Goal: Task Accomplishment & Management: Manage account settings

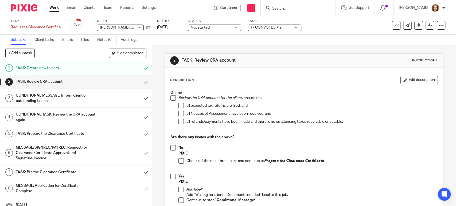
click at [341, 36] on div "Subtasks Client tasks Emails Files Notes (0) Audit logs" at bounding box center [228, 40] width 456 height 11
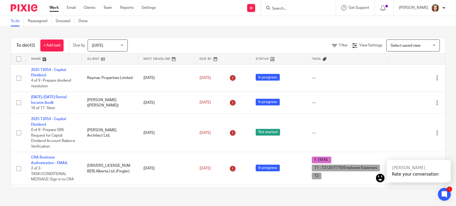
click at [408, 44] on span "Select saved view" at bounding box center [406, 46] width 30 height 4
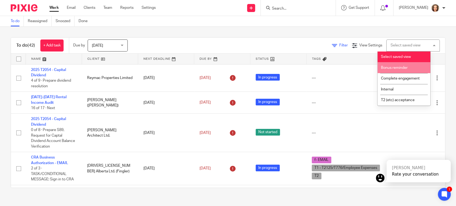
click at [332, 45] on link "Filter" at bounding box center [340, 46] width 16 height 4
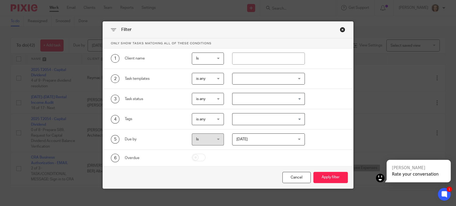
click at [252, 77] on div at bounding box center [268, 79] width 72 height 12
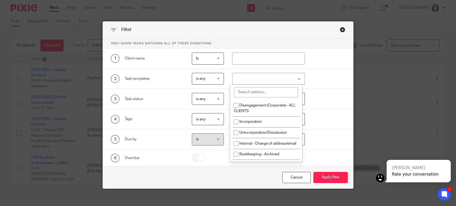
click at [256, 92] on input "search" at bounding box center [266, 92] width 64 height 10
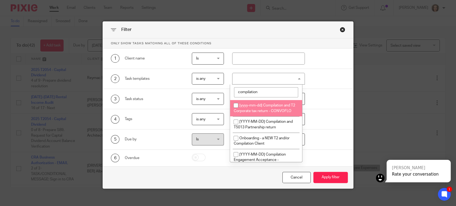
type input "compilation"
drag, startPoint x: 235, startPoint y: 104, endPoint x: 237, endPoint y: 113, distance: 9.3
click at [235, 104] on input "checkbox" at bounding box center [236, 105] width 10 height 10
checkbox input "true"
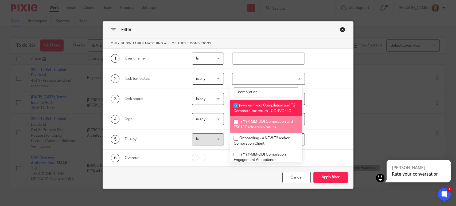
click at [236, 126] on input "checkbox" at bounding box center [236, 122] width 10 height 10
checkbox input "true"
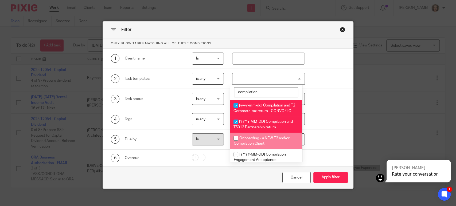
click at [235, 143] on input "checkbox" at bounding box center [236, 138] width 10 height 10
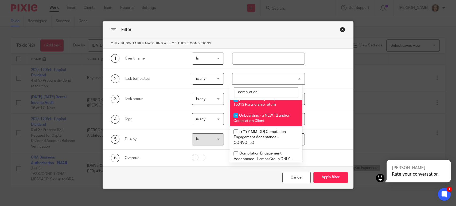
scroll to position [22, 0]
click at [235, 120] on input "checkbox" at bounding box center [236, 116] width 10 height 10
checkbox input "false"
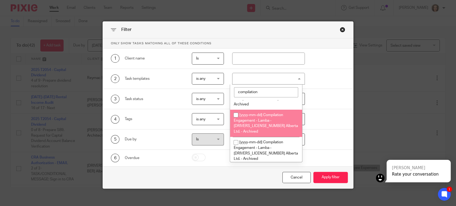
scroll to position [89, 0]
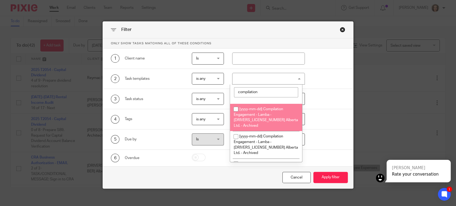
click at [236, 114] on input "checkbox" at bounding box center [236, 109] width 10 height 10
checkbox input "true"
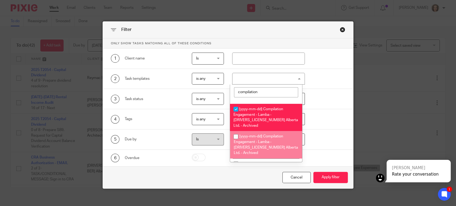
click at [235, 136] on input "checkbox" at bounding box center [236, 137] width 10 height 10
checkbox input "true"
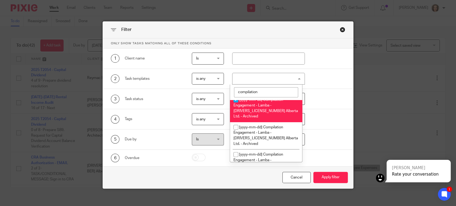
scroll to position [134, 0]
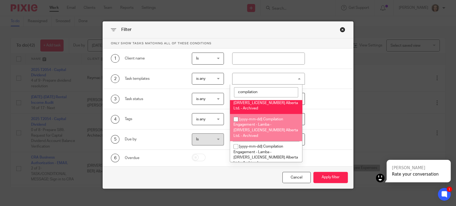
click at [236, 114] on input "checkbox" at bounding box center [236, 119] width 10 height 10
checkbox input "true"
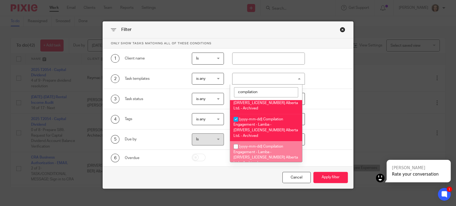
click at [236, 142] on input "checkbox" at bounding box center [236, 147] width 10 height 10
checkbox input "true"
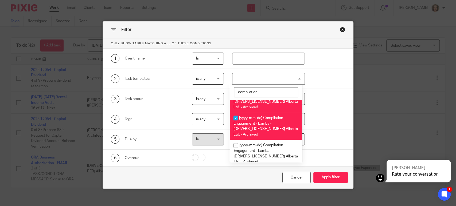
scroll to position [171, 0]
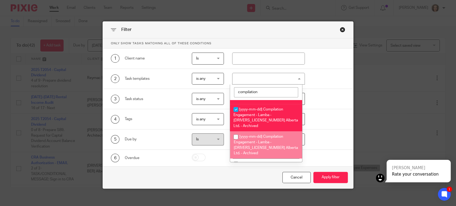
click at [235, 132] on input "checkbox" at bounding box center [236, 137] width 10 height 10
checkbox input "true"
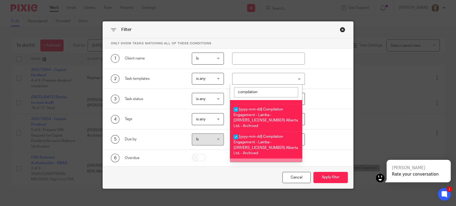
click at [236, 159] on input "checkbox" at bounding box center [236, 164] width 10 height 10
checkbox input "true"
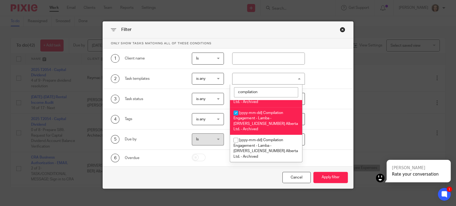
scroll to position [223, 0]
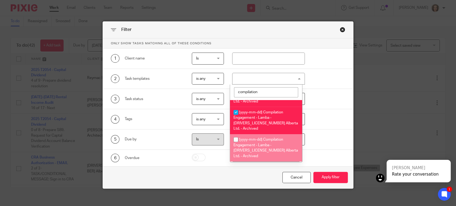
click at [236, 135] on input "checkbox" at bounding box center [236, 140] width 10 height 10
checkbox input "true"
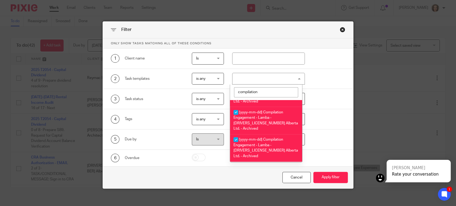
click at [237, 162] on input "checkbox" at bounding box center [236, 167] width 10 height 10
checkbox input "true"
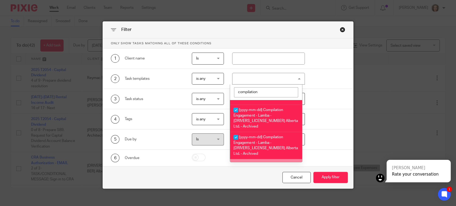
click at [236, 160] on input "checkbox" at bounding box center [236, 165] width 10 height 10
checkbox input "true"
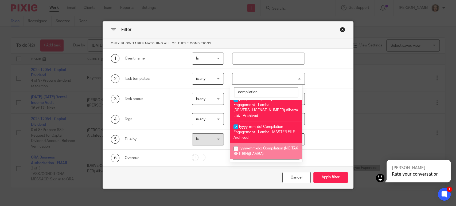
scroll to position [297, 0]
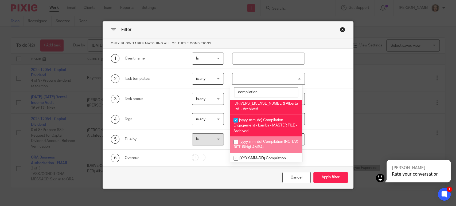
click at [235, 137] on input "checkbox" at bounding box center [236, 142] width 10 height 10
checkbox input "true"
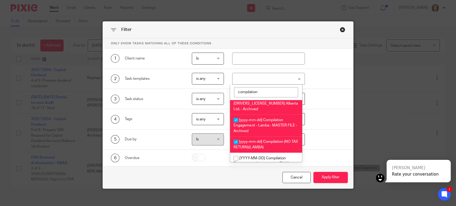
click at [236, 170] on input "checkbox" at bounding box center [236, 175] width 10 height 10
checkbox input "true"
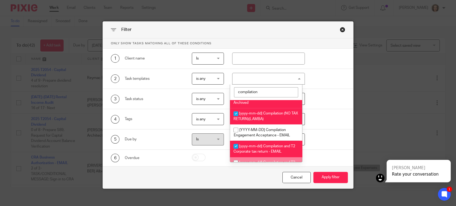
scroll to position [327, 0]
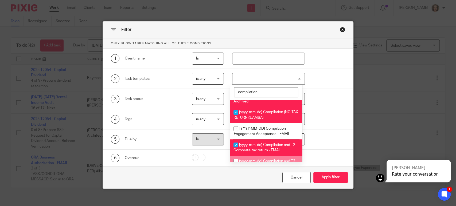
click at [235, 156] on input "checkbox" at bounding box center [236, 161] width 10 height 10
checkbox input "true"
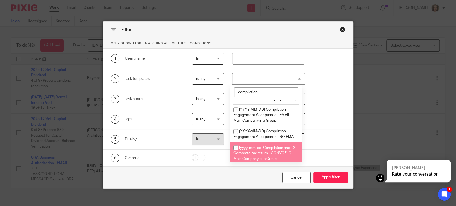
scroll to position [430, 0]
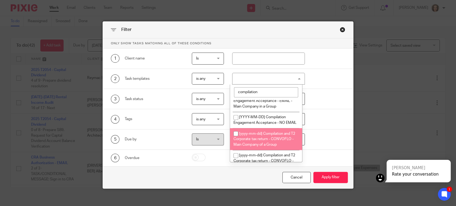
click at [236, 129] on input "checkbox" at bounding box center [236, 134] width 10 height 10
checkbox input "true"
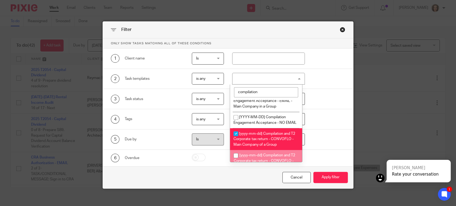
click at [237, 151] on input "checkbox" at bounding box center [236, 156] width 10 height 10
checkbox input "true"
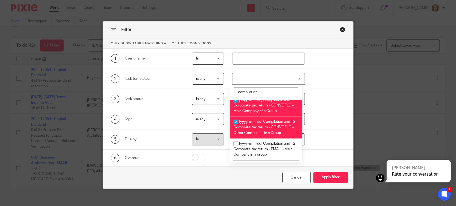
scroll to position [468, 0]
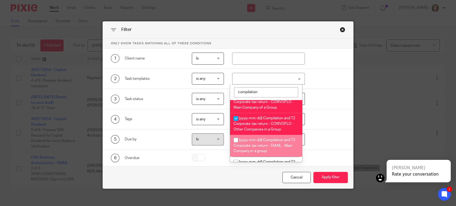
click at [237, 135] on input "checkbox" at bounding box center [236, 140] width 10 height 10
checkbox input "true"
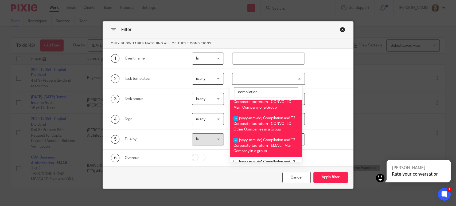
scroll to position [472, 0]
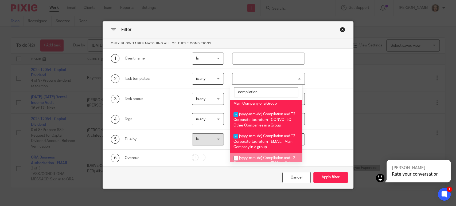
click at [235, 153] on input "checkbox" at bounding box center [236, 158] width 10 height 10
checkbox input "true"
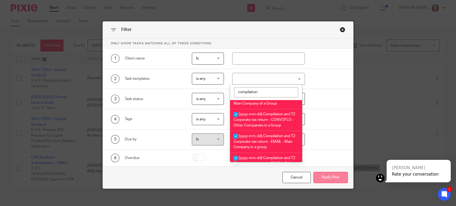
click at [322, 175] on button "Apply filter" at bounding box center [330, 177] width 34 height 11
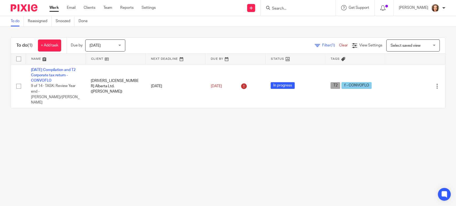
click at [120, 44] on div "Today Today" at bounding box center [105, 46] width 40 height 12
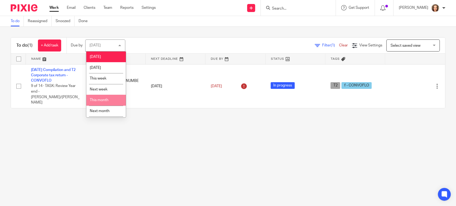
scroll to position [10, 0]
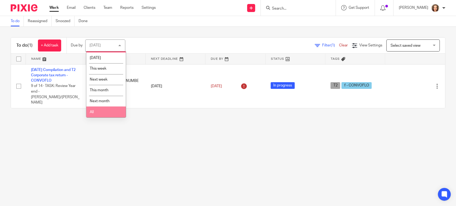
click at [117, 113] on li "All" at bounding box center [106, 112] width 40 height 11
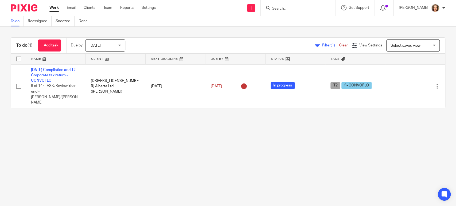
click at [322, 45] on span "Filter (1)" at bounding box center [330, 46] width 17 height 4
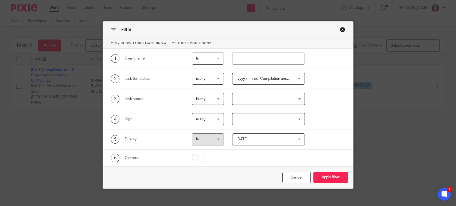
click at [274, 138] on span "Today" at bounding box center [263, 139] width 55 height 11
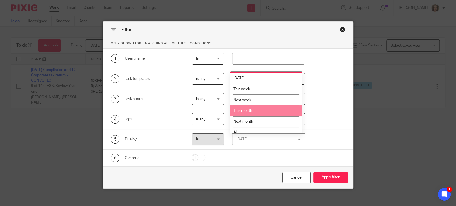
scroll to position [14, 0]
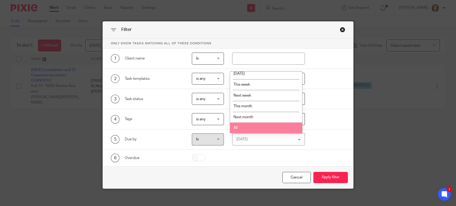
click at [254, 128] on li "All" at bounding box center [266, 128] width 72 height 11
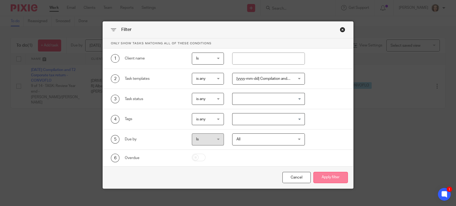
click at [328, 179] on button "Apply filter" at bounding box center [330, 177] width 34 height 11
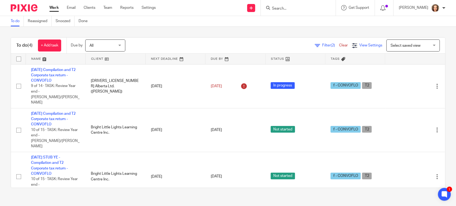
click at [352, 46] on icon at bounding box center [354, 45] width 5 height 5
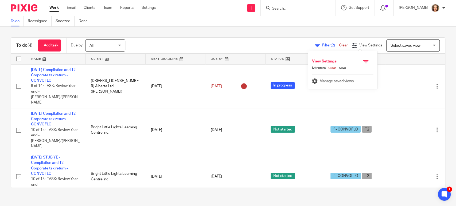
click at [342, 68] on link "Save" at bounding box center [341, 68] width 10 height 4
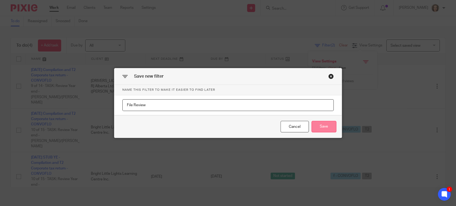
type input "File Review"
click at [320, 124] on button "Save" at bounding box center [324, 126] width 25 height 11
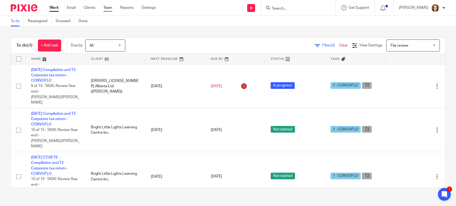
click at [110, 7] on link "Team" at bounding box center [107, 7] width 9 height 5
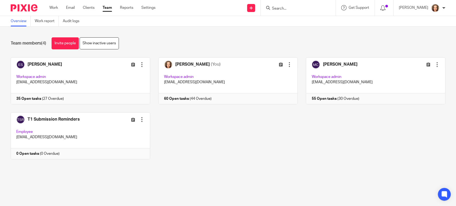
click at [227, 132] on div "[PERSON_NAME] Edit user Transfer Deactivate user Workspace admin [EMAIL_ADDRESS…" at bounding box center [223, 112] width 443 height 110
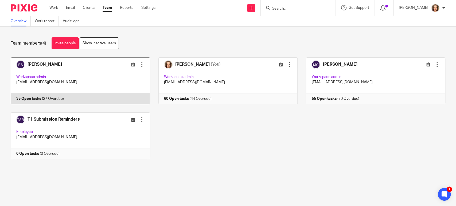
click at [38, 99] on link at bounding box center [76, 80] width 148 height 47
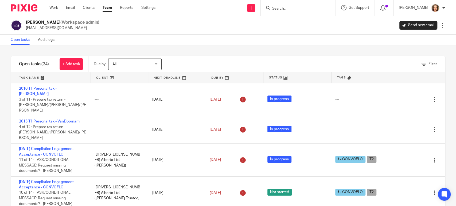
click at [215, 49] on div "Filter tasks Only show tasks matching all of these conditions 1 Client name Is …" at bounding box center [228, 125] width 456 height 161
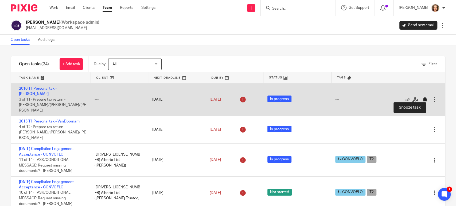
click at [422, 98] on div at bounding box center [424, 99] width 5 height 5
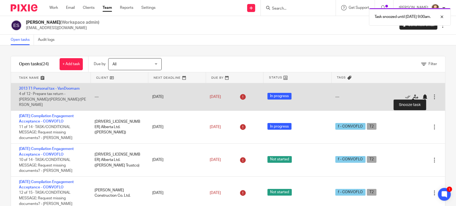
click at [422, 96] on div at bounding box center [424, 96] width 5 height 5
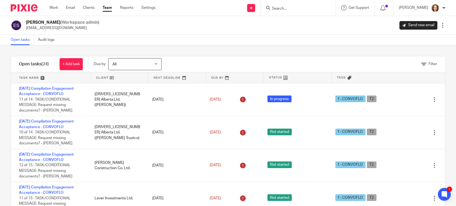
click at [140, 30] on div "Erika Summers (Workspace admin) esummers@yourbalance.ca Send new email Edit use…" at bounding box center [228, 25] width 435 height 11
click at [53, 7] on link "Work" at bounding box center [53, 7] width 9 height 5
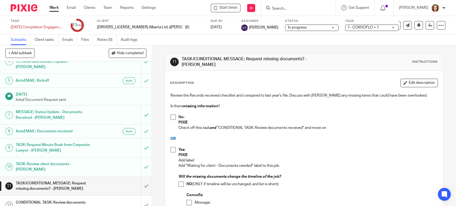
scroll to position [89, 0]
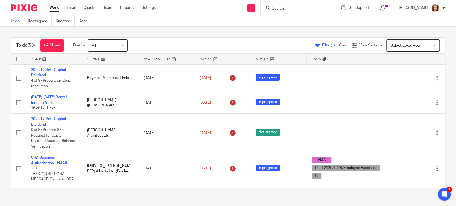
click at [322, 45] on span "Filter (1)" at bounding box center [330, 46] width 17 height 4
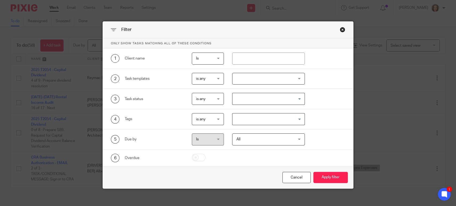
click at [297, 78] on div at bounding box center [268, 79] width 72 height 12
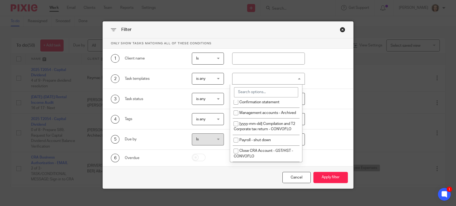
scroll to position [96, 0]
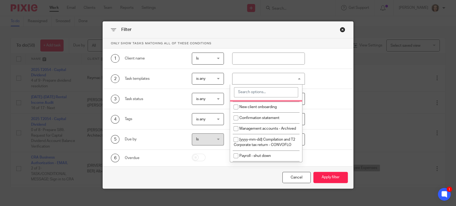
click at [253, 94] on input "search" at bounding box center [266, 92] width 64 height 10
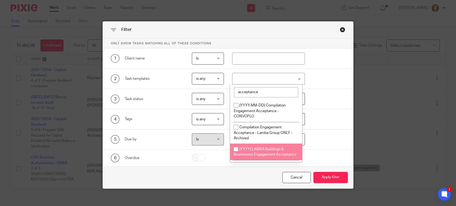
scroll to position [0, 0]
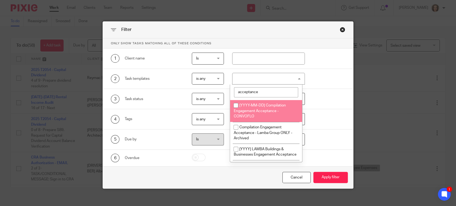
type input "acceptance"
click at [236, 104] on input "checkbox" at bounding box center [236, 105] width 10 height 10
checkbox input "true"
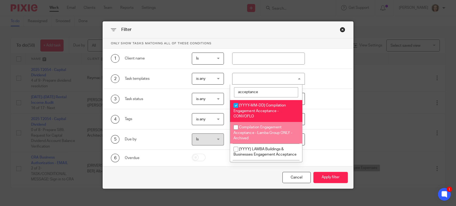
click at [235, 126] on input "checkbox" at bounding box center [236, 127] width 10 height 10
checkbox input "true"
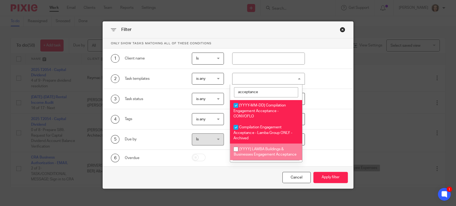
click at [235, 148] on input "checkbox" at bounding box center [236, 149] width 10 height 10
checkbox input "true"
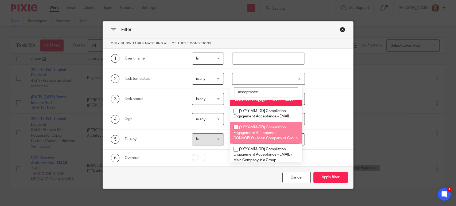
scroll to position [59, 0]
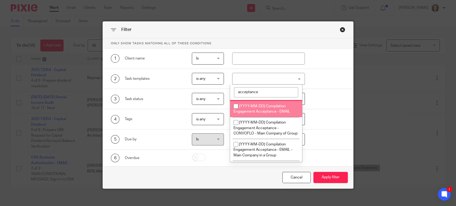
drag, startPoint x: 234, startPoint y: 110, endPoint x: 235, endPoint y: 123, distance: 13.2
click at [234, 110] on input "checkbox" at bounding box center [236, 106] width 10 height 10
checkbox input "true"
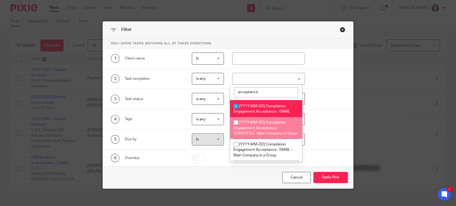
click at [235, 128] on input "checkbox" at bounding box center [236, 123] width 10 height 10
checkbox input "true"
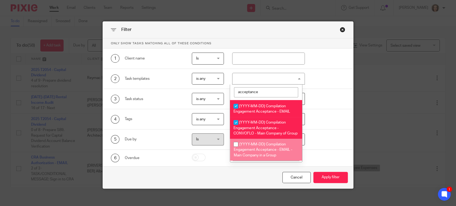
click at [236, 150] on input "checkbox" at bounding box center [236, 144] width 10 height 10
checkbox input "true"
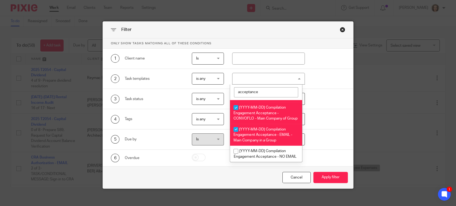
scroll to position [92, 0]
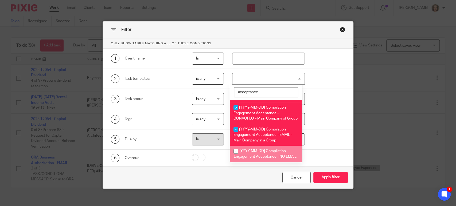
click at [235, 146] on input "checkbox" at bounding box center [236, 151] width 10 height 10
checkbox input "true"
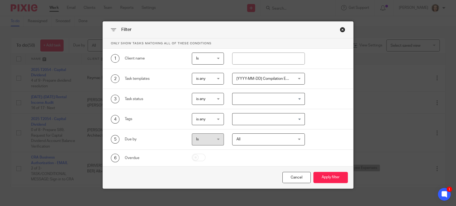
click at [321, 114] on div "4 Tags is any is any is any is all is none is_any Loading..." at bounding box center [224, 119] width 243 height 12
click at [327, 177] on button "Apply filter" at bounding box center [330, 177] width 34 height 11
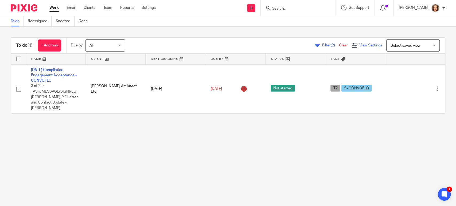
click at [359, 45] on span "View Settings" at bounding box center [370, 46] width 23 height 4
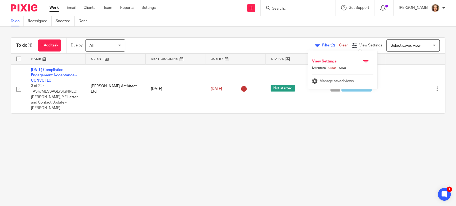
click at [425, 44] on div "Select saved view Select saved view" at bounding box center [412, 46] width 53 height 12
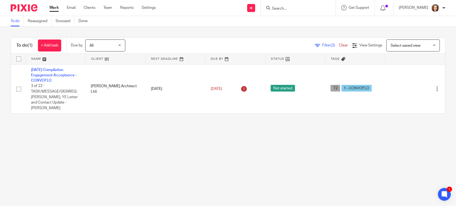
click at [280, 148] on main "To do Reassigned Snoozed Done To do (1) + Add task Due by All All Today Tomorro…" at bounding box center [228, 103] width 456 height 206
click at [138, 124] on main "To do Reassigned Snoozed Done To do (1) + Add task Due by All All Today Tomorro…" at bounding box center [228, 103] width 456 height 206
click at [393, 44] on span "Select saved view" at bounding box center [406, 46] width 30 height 4
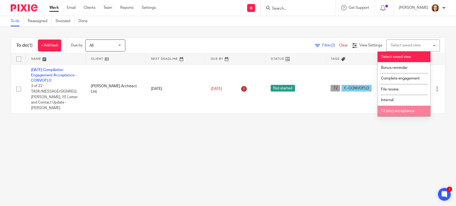
click at [399, 109] on span "T2 (etc) acceptance" at bounding box center [398, 111] width 34 height 4
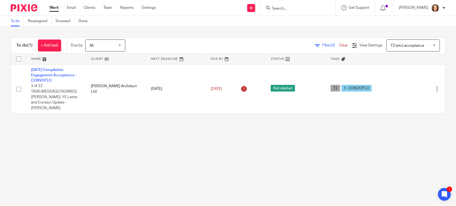
click at [404, 46] on span "T2 (etc) acceptance" at bounding box center [408, 46] width 34 height 4
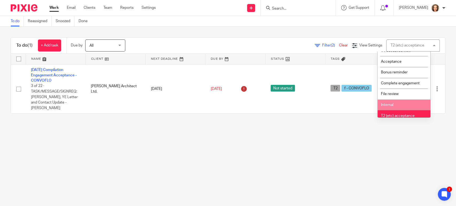
scroll to position [10, 0]
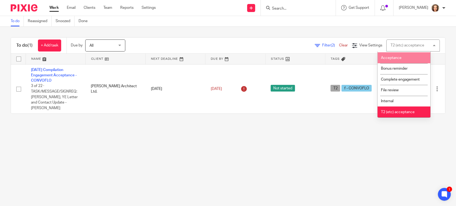
drag, startPoint x: 392, startPoint y: 55, endPoint x: 402, endPoint y: 56, distance: 10.2
click at [402, 56] on li "Acceptance" at bounding box center [404, 57] width 53 height 11
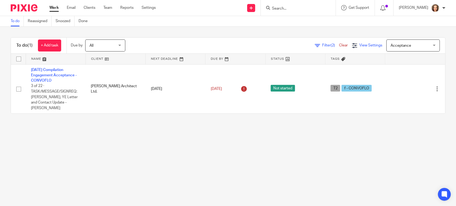
click at [367, 45] on span "View Settings" at bounding box center [370, 46] width 23 height 4
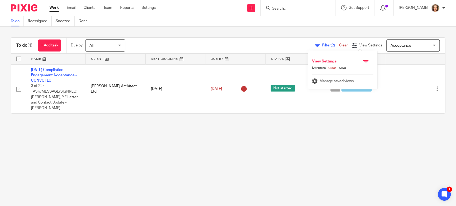
click at [331, 68] on link "Clear" at bounding box center [331, 68] width 10 height 4
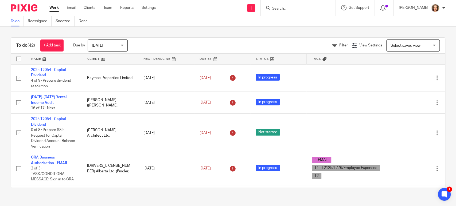
click at [401, 45] on span "Select saved view" at bounding box center [406, 46] width 30 height 4
click at [162, 42] on div "Filter View Settings View Settings Manage saved views Select saved view Select …" at bounding box center [291, 46] width 308 height 12
click at [246, 35] on div "To do (42) + Add task Due by [DATE] [DATE] [DATE] [DATE] This week Next week Th…" at bounding box center [228, 113] width 456 height 172
click at [394, 46] on span "Select saved view" at bounding box center [406, 46] width 30 height 4
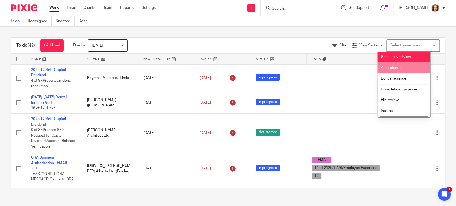
click at [258, 41] on div "Filter View Settings View Settings Manage saved views Select saved view Select …" at bounding box center [291, 46] width 308 height 12
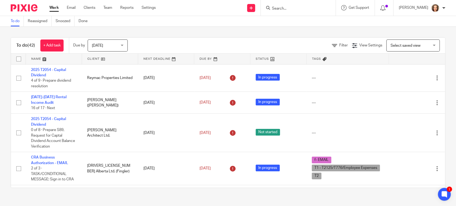
click at [285, 32] on div "To do (42) + Add task Due by [DATE] [DATE] [DATE] [DATE] This week Next week Th…" at bounding box center [228, 113] width 456 height 172
click at [355, 6] on span "Get Support" at bounding box center [359, 8] width 21 height 4
click at [357, 7] on span "Get Support" at bounding box center [359, 8] width 21 height 4
click at [346, 8] on icon at bounding box center [343, 7] width 5 height 5
click at [347, 31] on span "Help Documentation" at bounding box center [350, 34] width 45 height 6
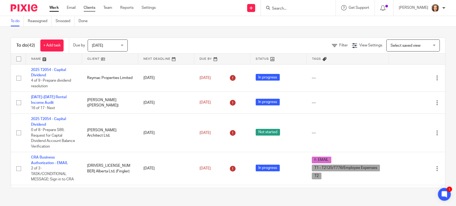
click at [86, 8] on link "Clients" at bounding box center [90, 7] width 12 height 5
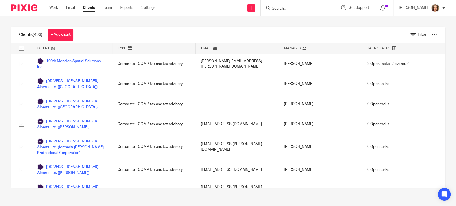
click at [432, 34] on div at bounding box center [434, 34] width 5 height 5
click at [407, 69] on link "Manage saved filters" at bounding box center [400, 70] width 54 height 8
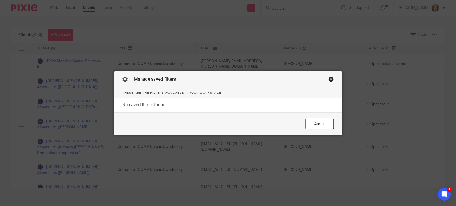
click at [328, 78] on div "Close this dialog window" at bounding box center [330, 79] width 5 height 5
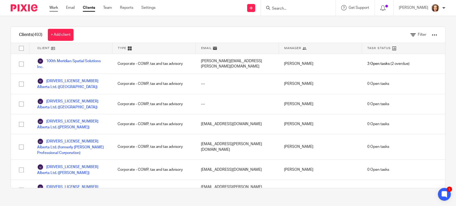
click at [55, 7] on link "Work" at bounding box center [53, 7] width 9 height 5
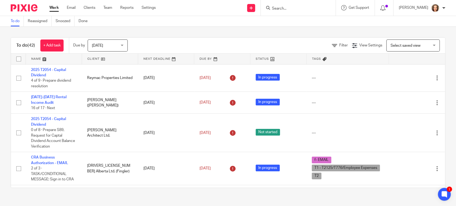
click at [263, 35] on div "To do (42) + Add task Due by [DATE] [DATE] [DATE] [DATE] This week Next week Th…" at bounding box center [228, 113] width 456 height 172
click at [413, 44] on span "Select saved view" at bounding box center [410, 45] width 39 height 11
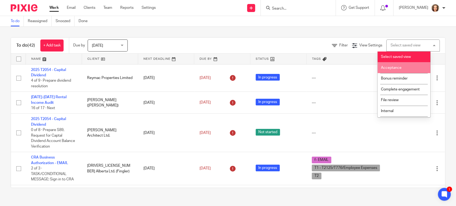
click at [397, 66] on span "Acceptance" at bounding box center [391, 68] width 21 height 4
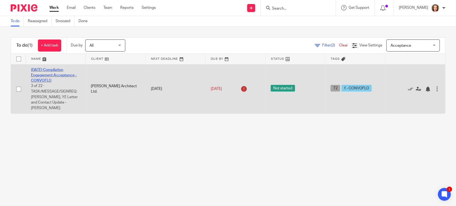
click at [51, 73] on link "[DATE] Compilation Engagement Acceptance - CONVOFLO" at bounding box center [54, 75] width 46 height 15
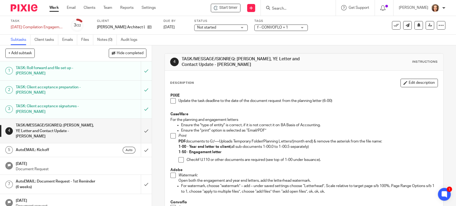
click at [55, 7] on link "Work" at bounding box center [53, 7] width 9 height 5
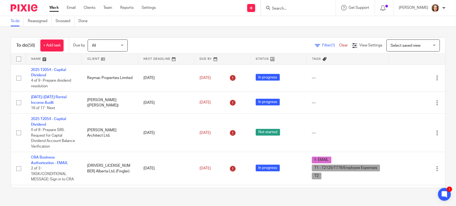
click at [322, 45] on span "Filter (1)" at bounding box center [330, 46] width 17 height 4
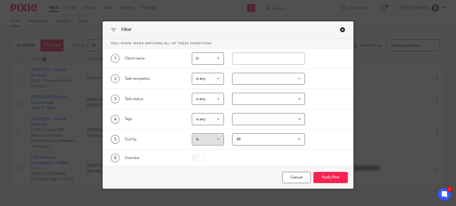
click at [296, 77] on div at bounding box center [268, 79] width 72 height 12
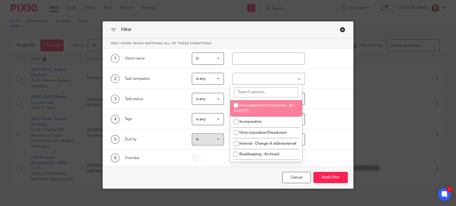
click at [262, 92] on input "search" at bounding box center [266, 92] width 64 height 10
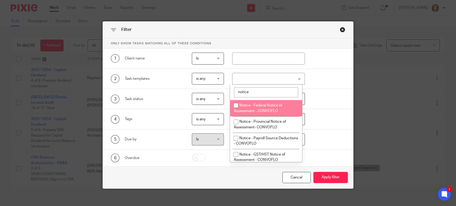
type input "notice"
click at [234, 106] on input "checkbox" at bounding box center [236, 105] width 10 height 10
checkbox input "true"
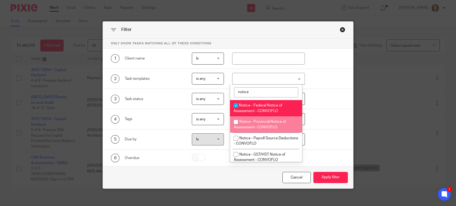
drag, startPoint x: 235, startPoint y: 120, endPoint x: 241, endPoint y: 140, distance: 20.5
click at [235, 120] on input "checkbox" at bounding box center [236, 122] width 10 height 10
checkbox input "true"
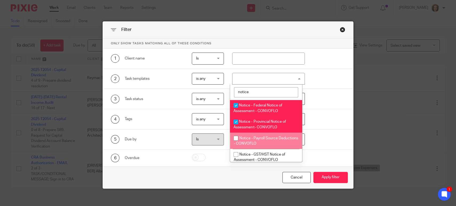
click at [236, 139] on input "checkbox" at bounding box center [236, 138] width 10 height 10
checkbox input "true"
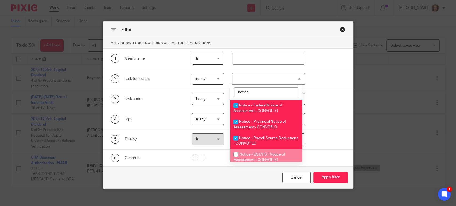
drag, startPoint x: 236, startPoint y: 153, endPoint x: 243, endPoint y: 148, distance: 8.5
click at [237, 153] on input "checkbox" at bounding box center [236, 155] width 10 height 10
checkbox input "true"
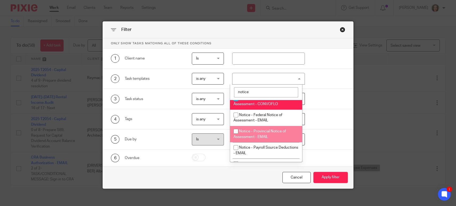
scroll to position [59, 0]
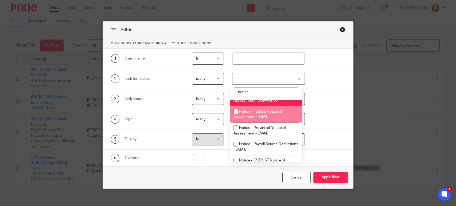
drag, startPoint x: 235, startPoint y: 111, endPoint x: 237, endPoint y: 115, distance: 4.8
click at [235, 111] on input "checkbox" at bounding box center [236, 112] width 10 height 10
checkbox input "true"
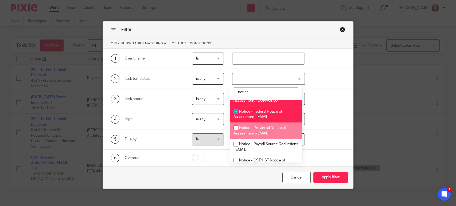
drag, startPoint x: 236, startPoint y: 128, endPoint x: 235, endPoint y: 149, distance: 21.7
click at [235, 128] on input "checkbox" at bounding box center [236, 128] width 10 height 10
checkbox input "true"
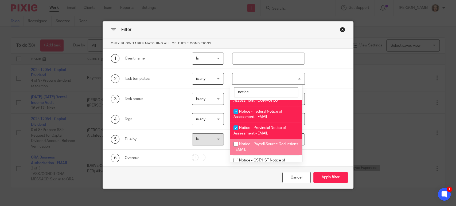
drag, startPoint x: 235, startPoint y: 145, endPoint x: 238, endPoint y: 143, distance: 4.1
click at [235, 145] on input "checkbox" at bounding box center [236, 144] width 10 height 10
checkbox input "true"
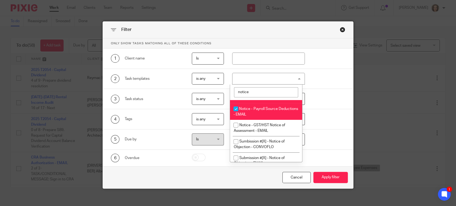
scroll to position [104, 0]
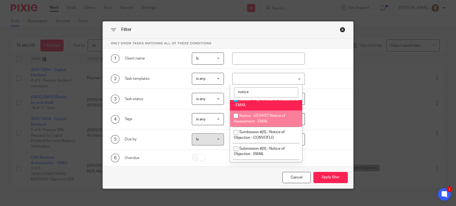
drag, startPoint x: 235, startPoint y: 115, endPoint x: 237, endPoint y: 126, distance: 11.1
click at [236, 115] on input "checkbox" at bounding box center [236, 116] width 10 height 10
checkbox input "true"
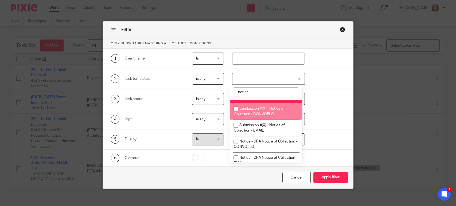
scroll to position [134, 0]
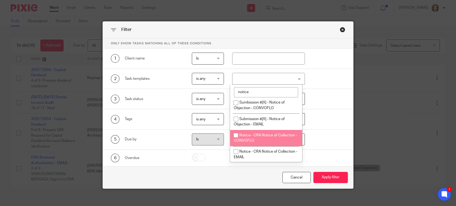
click at [235, 135] on input "checkbox" at bounding box center [236, 135] width 10 height 10
checkbox input "true"
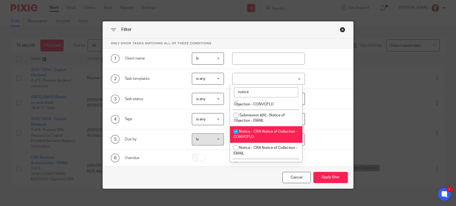
scroll to position [141, 0]
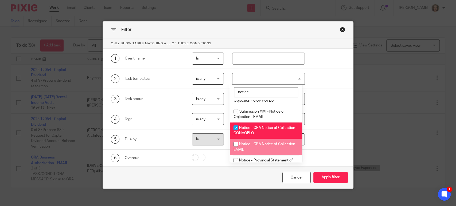
click at [235, 145] on input "checkbox" at bounding box center [236, 144] width 10 height 10
checkbox input "true"
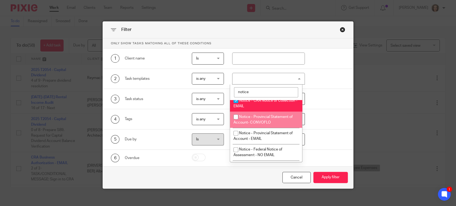
scroll to position [185, 0]
click at [235, 117] on input "checkbox" at bounding box center [236, 116] width 10 height 10
checkbox input "true"
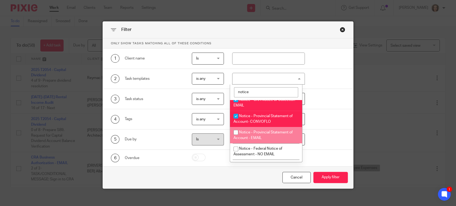
click at [235, 132] on input "checkbox" at bounding box center [236, 132] width 10 height 10
checkbox input "true"
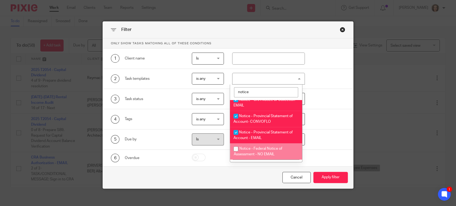
click at [235, 149] on input "checkbox" at bounding box center [236, 149] width 10 height 10
checkbox input "true"
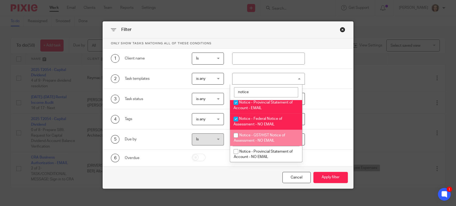
scroll to position [218, 0]
click at [236, 134] on input "checkbox" at bounding box center [236, 135] width 10 height 10
checkbox input "true"
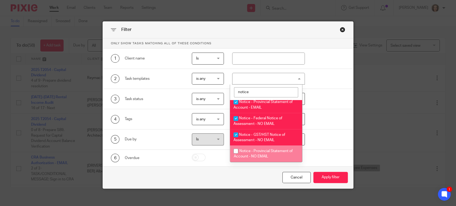
click at [235, 150] on input "checkbox" at bounding box center [236, 151] width 10 height 10
checkbox input "true"
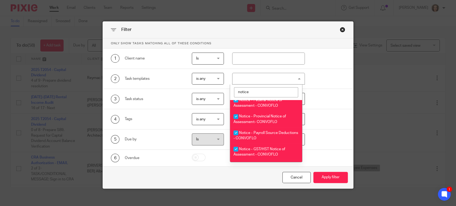
scroll to position [0, 0]
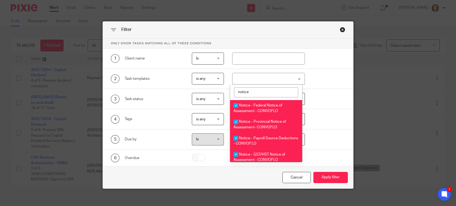
click at [318, 118] on div "4 Tags is any is any is any is all is none is_any Loading..." at bounding box center [224, 119] width 243 height 12
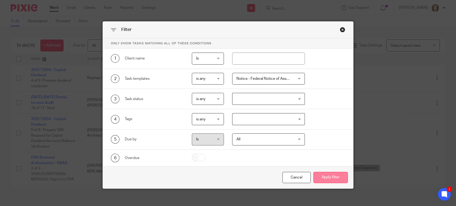
click at [329, 174] on button "Apply filter" at bounding box center [330, 177] width 34 height 11
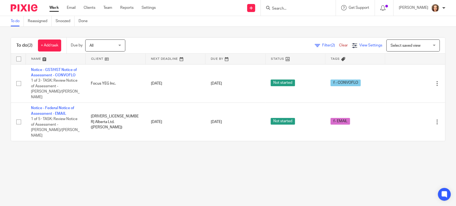
click at [366, 44] on span "View Settings" at bounding box center [370, 46] width 23 height 4
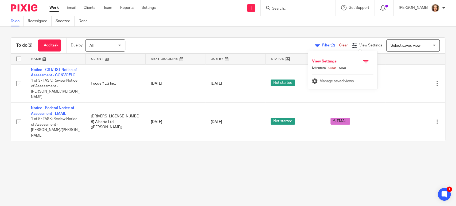
click at [342, 67] on link "Save" at bounding box center [341, 68] width 10 height 4
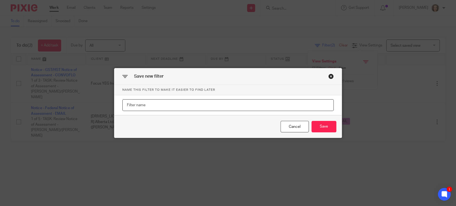
click at [183, 105] on input "text" at bounding box center [228, 105] width 212 height 12
type input "Notices"
click at [323, 127] on button "Save" at bounding box center [324, 126] width 25 height 11
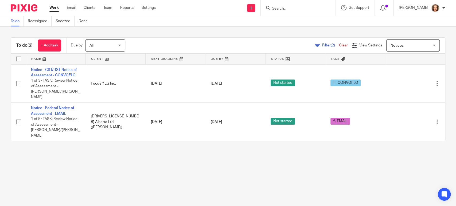
click at [425, 45] on div "Notices Notices" at bounding box center [412, 46] width 53 height 12
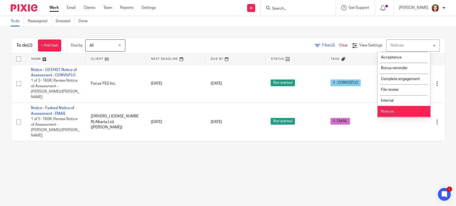
scroll to position [21, 0]
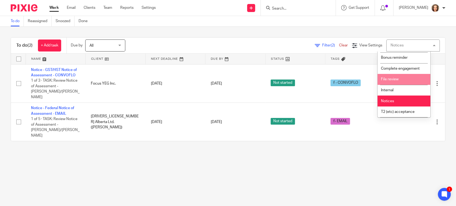
click at [391, 78] on span "File review" at bounding box center [390, 79] width 18 height 4
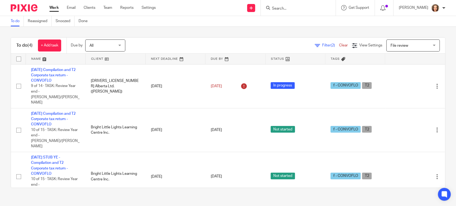
click at [410, 42] on span "File review" at bounding box center [410, 45] width 39 height 11
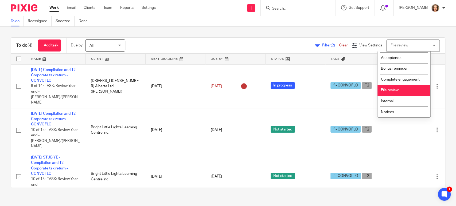
scroll to position [21, 0]
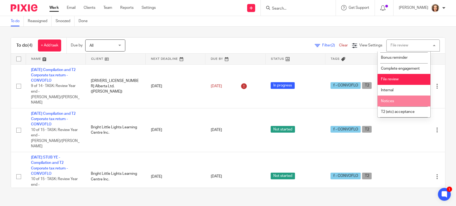
click at [395, 99] on li "Notices" at bounding box center [404, 101] width 53 height 11
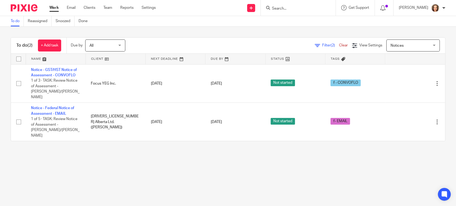
click at [124, 147] on main "To do Reassigned Snoozed Done To do (2) + Add task Due by All All [DATE] [DATE]…" at bounding box center [228, 103] width 456 height 206
click at [124, 44] on div "All All" at bounding box center [105, 46] width 40 height 12
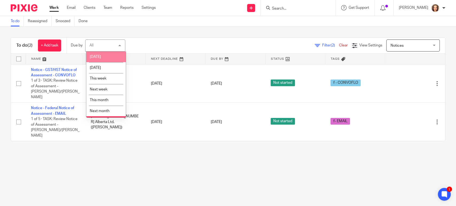
click at [108, 53] on li "[DATE]" at bounding box center [106, 57] width 40 height 11
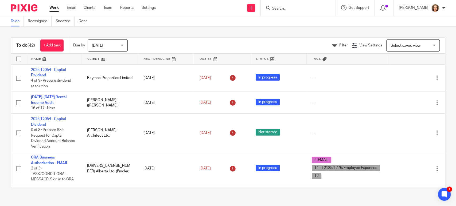
click at [424, 45] on div "Select saved view Select saved view" at bounding box center [412, 46] width 53 height 12
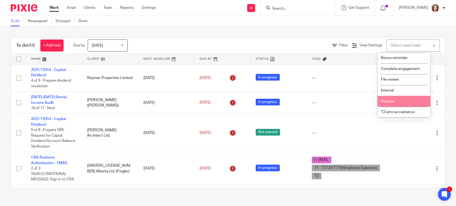
scroll to position [21, 0]
click at [393, 100] on span "Notices" at bounding box center [387, 101] width 13 height 4
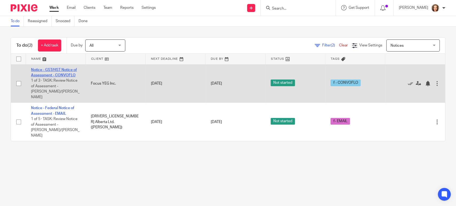
click at [56, 69] on link "Notice - GST/HST Notice of Assessment - CONVOFLO" at bounding box center [54, 72] width 46 height 9
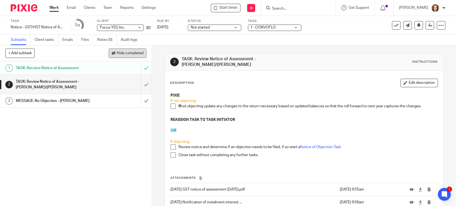
click at [129, 55] on button "Hide completed" at bounding box center [128, 53] width 38 height 9
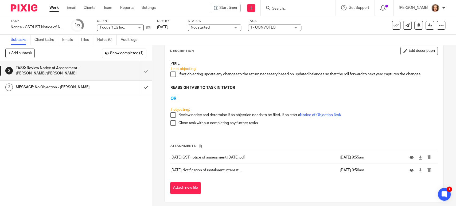
scroll to position [33, 0]
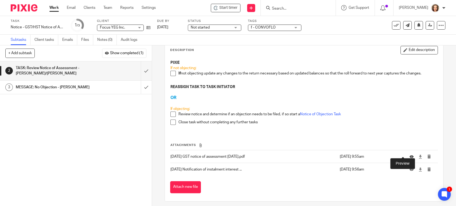
click at [410, 155] on icon at bounding box center [412, 157] width 4 height 4
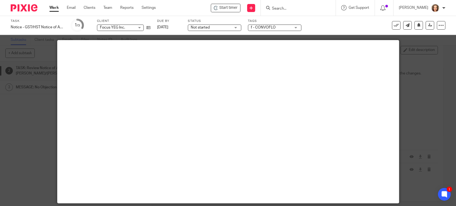
scroll to position [0, 0]
click at [416, 107] on div at bounding box center [228, 103] width 456 height 206
click at [19, 139] on div at bounding box center [228, 103] width 456 height 206
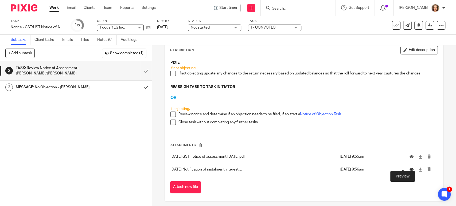
click at [410, 168] on icon at bounding box center [412, 170] width 4 height 4
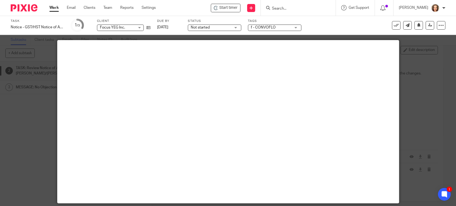
click at [15, 150] on div at bounding box center [228, 103] width 456 height 206
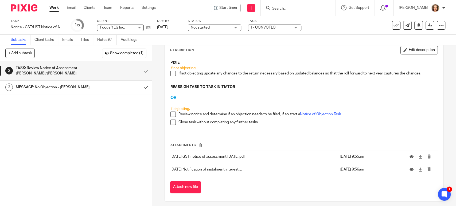
click at [173, 71] on span at bounding box center [172, 73] width 5 height 5
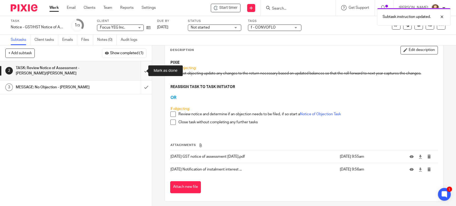
click at [138, 73] on input "submit" at bounding box center [76, 70] width 152 height 19
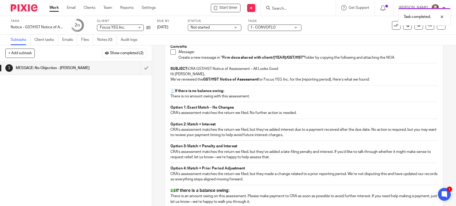
scroll to position [45, 0]
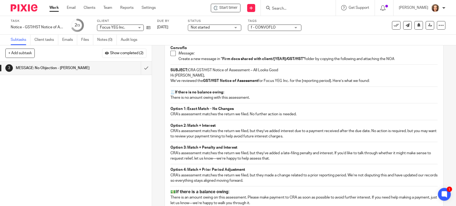
click at [236, 80] on strong "GST/HST Notice of Assessment" at bounding box center [230, 81] width 55 height 4
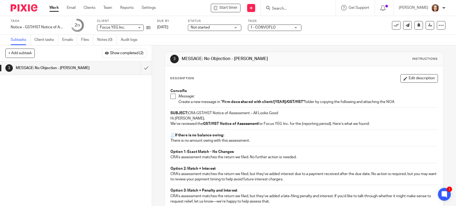
scroll to position [0, 0]
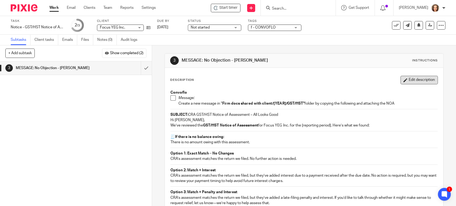
click at [413, 80] on button "Edit description" at bounding box center [419, 80] width 37 height 9
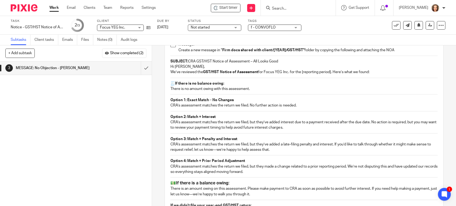
scroll to position [52, 0]
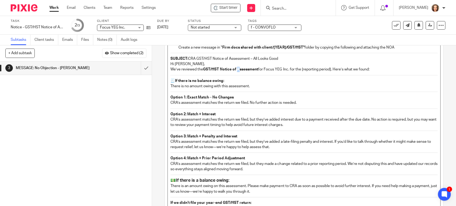
click at [236, 69] on strong "GST/HST Notice of Assessment" at bounding box center [230, 70] width 55 height 4
click at [306, 68] on p "We’ve reviewed the GST/HST Notice of Reassessment for Focus YEG Inc. for the [r…" at bounding box center [303, 69] width 267 height 5
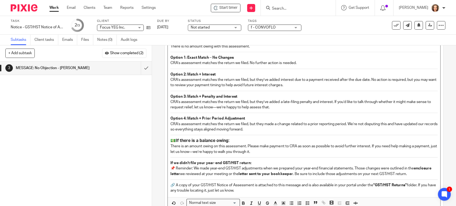
scroll to position [127, 0]
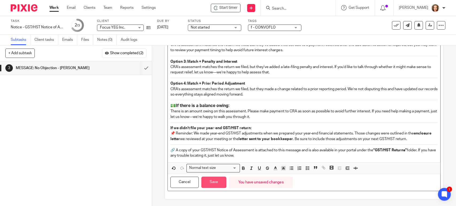
click at [212, 183] on button "Save" at bounding box center [213, 182] width 25 height 11
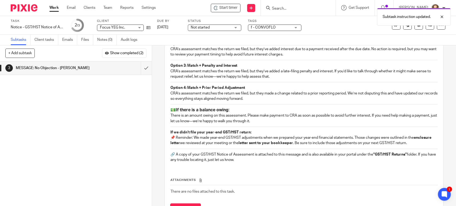
scroll to position [131, 0]
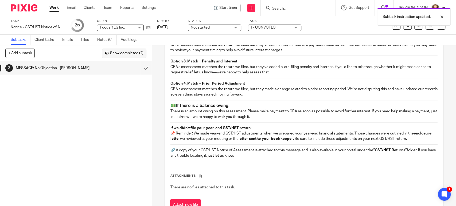
click at [118, 52] on span "Show completed (2)" at bounding box center [126, 53] width 33 height 4
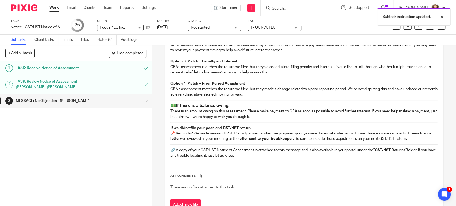
click at [103, 82] on div "TASK: Review Notice of Assessment - [PERSON_NAME]/[PERSON_NAME]" at bounding box center [76, 85] width 120 height 14
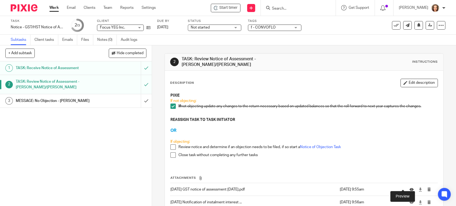
click at [410, 188] on icon at bounding box center [412, 190] width 4 height 4
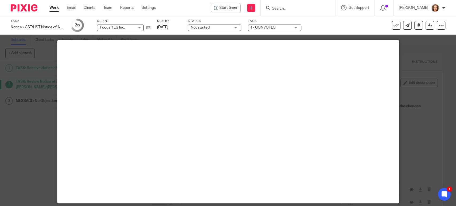
click at [17, 133] on div at bounding box center [228, 103] width 456 height 206
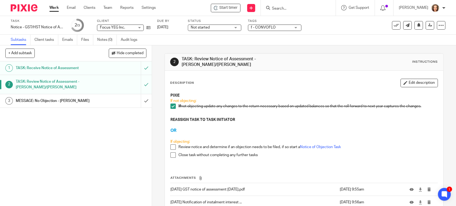
click at [107, 100] on div "MESSAGE: No Objection - [PERSON_NAME]" at bounding box center [76, 101] width 120 height 8
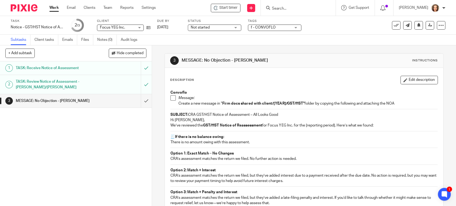
click at [305, 126] on p "We’ve reviewed the GST/HST Notice of Reassessment for Focus YEG Inc. for the [r…" at bounding box center [303, 125] width 267 height 5
drag, startPoint x: 306, startPoint y: 126, endPoint x: 335, endPoint y: 126, distance: 29.7
click at [336, 126] on p "We’ve reviewed the GST/HST Notice of Reassessment for Focus YEG Inc. for the [r…" at bounding box center [303, 125] width 267 height 5
click at [414, 79] on button "Edit description" at bounding box center [419, 80] width 37 height 9
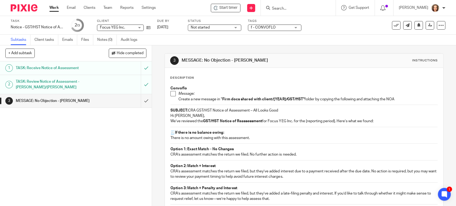
click at [310, 126] on div "Convoflo Message: Create a new message in " Firm docs shared with client/[YEAR]…" at bounding box center [304, 186] width 272 height 206
drag, startPoint x: 305, startPoint y: 122, endPoint x: 335, endPoint y: 123, distance: 29.7
click at [335, 123] on p "We’ve reviewed the GST/HST Notice of Reassessment for Focus YEG Inc. for the [r…" at bounding box center [303, 121] width 267 height 5
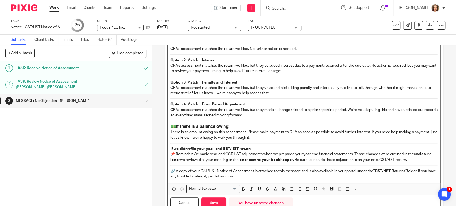
scroll to position [111, 0]
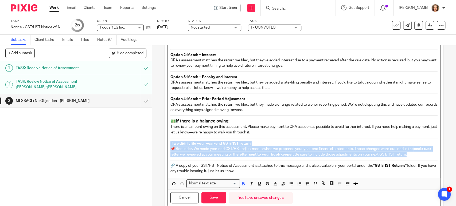
drag, startPoint x: 425, startPoint y: 154, endPoint x: 162, endPoint y: 139, distance: 263.9
click at [162, 139] on div "3 MESSAGE: No Objection - MICHELE Instructions Description Convoflo Message: Cr…" at bounding box center [304, 125] width 304 height 161
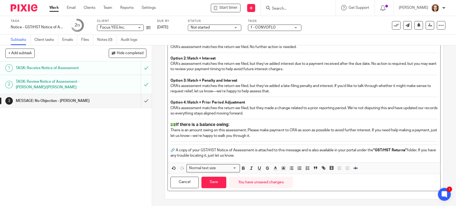
scroll to position [105, 0]
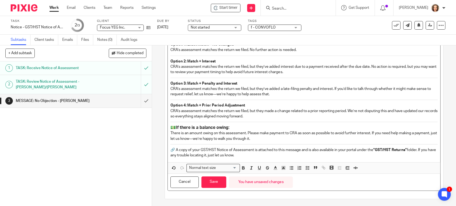
click at [275, 138] on p "There is an amount owing on this assessment. Please make payment to CRA as soon…" at bounding box center [303, 136] width 267 height 11
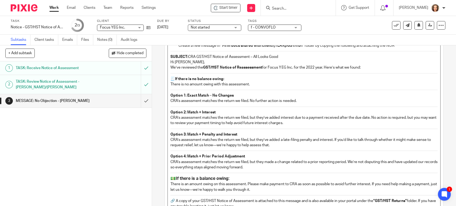
scroll to position [53, 0]
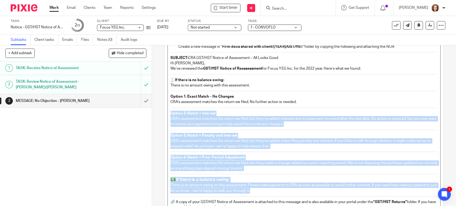
click at [170, 112] on strong "Option 2: Match + Interest" at bounding box center [192, 114] width 45 height 4
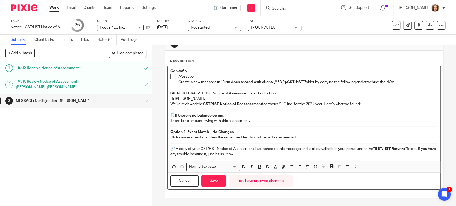
scroll to position [16, 0]
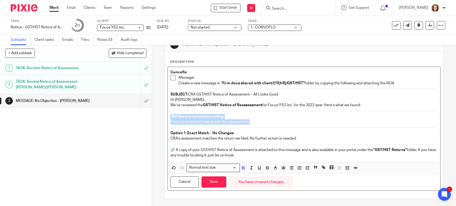
drag, startPoint x: 251, startPoint y: 123, endPoint x: 166, endPoint y: 112, distance: 86.0
click at [168, 112] on div "Convoflo Message: Create a new message in " Firm docs shared with client/[YEAR]…" at bounding box center [304, 114] width 272 height 95
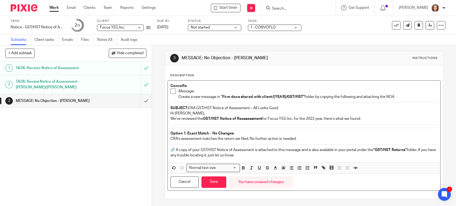
scroll to position [0, 0]
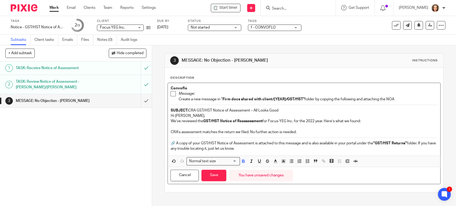
click at [222, 132] on p "CRA’s assessment matches the return we filed. No further action is needed." at bounding box center [303, 132] width 267 height 5
click at [263, 133] on p "CRA’s assessment matches the adjusted return we filed. No further action is nee…" at bounding box center [303, 132] width 267 height 5
click at [316, 131] on p "CRA’s assessment matches the adjusted return we filed. No further action is nee…" at bounding box center [303, 132] width 267 height 5
click at [367, 120] on p "We’ve reviewed the GST/HST Notice of Reassessment for Focus YEG Inc. for the 20…" at bounding box center [303, 121] width 267 height 5
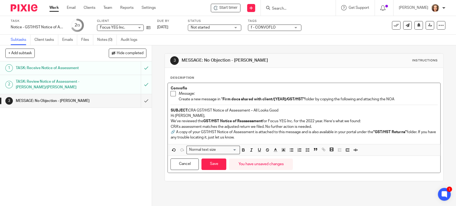
click at [234, 134] on p "🔗 A copy of your GST/HST Notice of Assessment is attached to this message and i…" at bounding box center [303, 135] width 267 height 11
drag, startPoint x: 355, startPoint y: 132, endPoint x: 358, endPoint y: 132, distance: 3.2
click at [358, 132] on p "🔗 A copy of your GST/HST Notice of Reassessment and Interest Calculation are at…" at bounding box center [303, 135] width 267 height 11
click at [176, 137] on strong "“GST/HST Returns”" at bounding box center [193, 138] width 34 height 4
click at [264, 126] on p "CRA’s assessment matches the adjusted return we filed. No further action is nee…" at bounding box center [303, 126] width 267 height 5
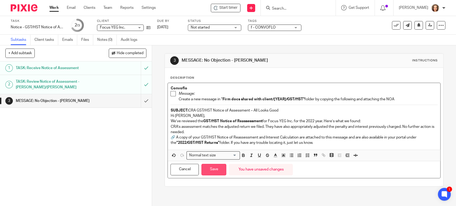
click at [209, 169] on button "Save" at bounding box center [213, 169] width 25 height 11
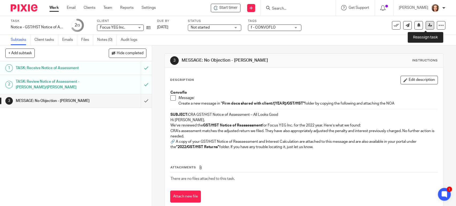
click at [428, 25] on icon at bounding box center [430, 25] width 4 height 4
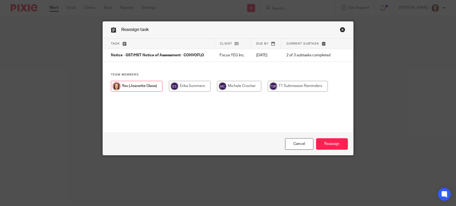
click at [244, 84] on input "radio" at bounding box center [239, 86] width 44 height 11
radio input "true"
click at [336, 143] on input "Reassign" at bounding box center [332, 143] width 32 height 11
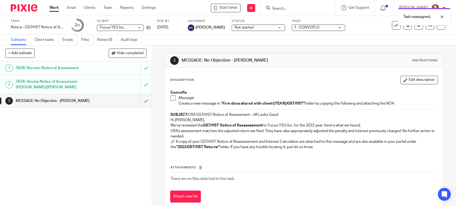
click at [52, 8] on link "Work" at bounding box center [53, 7] width 9 height 5
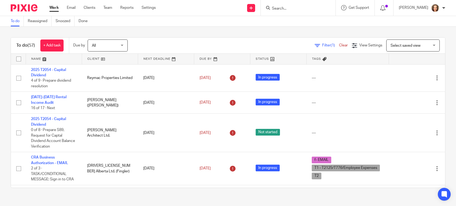
drag, startPoint x: 0, startPoint y: 0, endPoint x: 414, endPoint y: 48, distance: 416.4
click at [414, 48] on span "Select saved view" at bounding box center [410, 45] width 39 height 11
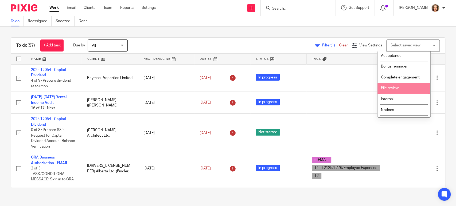
scroll to position [21, 0]
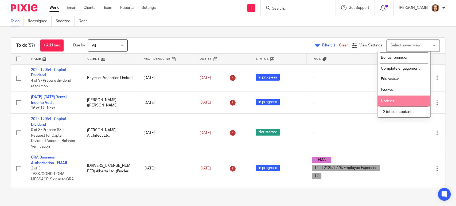
click at [395, 100] on li "Notices" at bounding box center [404, 101] width 53 height 11
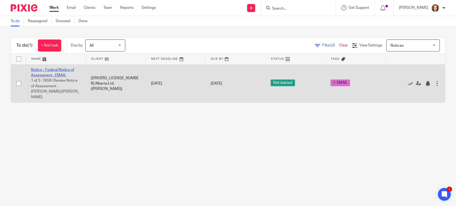
click at [59, 76] on link "Notice - Federal Notice of Assessment - EMAIL" at bounding box center [52, 72] width 43 height 9
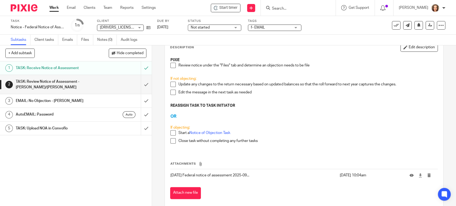
scroll to position [34, 0]
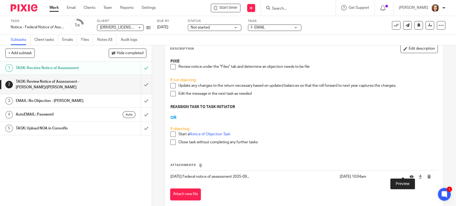
click at [410, 175] on icon at bounding box center [412, 177] width 4 height 4
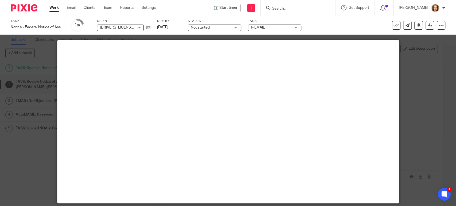
click at [33, 140] on div at bounding box center [228, 103] width 456 height 206
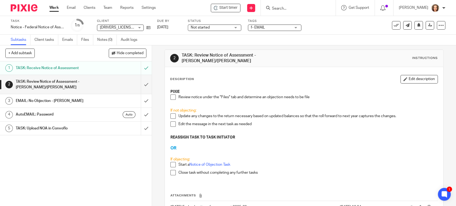
scroll to position [0, 0]
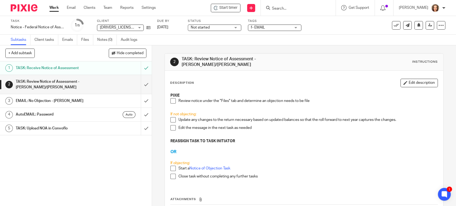
click at [172, 98] on span at bounding box center [172, 100] width 5 height 5
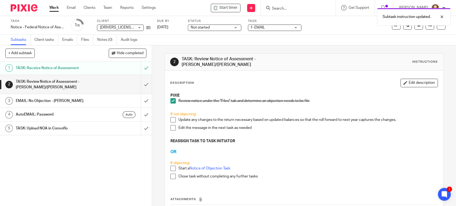
click at [171, 117] on span at bounding box center [172, 119] width 5 height 5
click at [170, 125] on span at bounding box center [172, 127] width 5 height 5
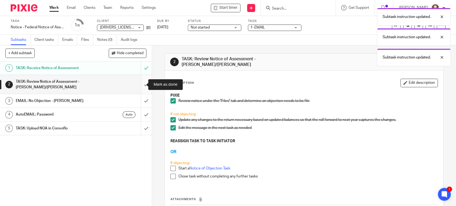
click at [139, 83] on input "submit" at bounding box center [76, 84] width 152 height 19
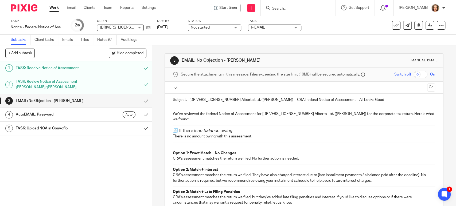
click at [297, 113] on p "We’ve reviewed the federal Notice of Assessment for [DRIVERS_LICENSE_NUMBER] Al…" at bounding box center [304, 116] width 262 height 11
click at [319, 114] on p "We’ve reviewed the federal Notice of Assessment for [DRIVERS_LICENSE_NUMBER] Al…" at bounding box center [304, 116] width 262 height 11
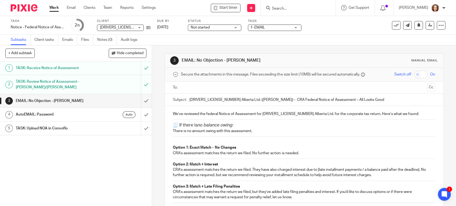
click at [173, 125] on h3 "🧾 If there is no balance owing :" at bounding box center [304, 126] width 262 height 6
click at [237, 124] on h3 "🧾 If there is no balance owing :" at bounding box center [304, 126] width 262 height 6
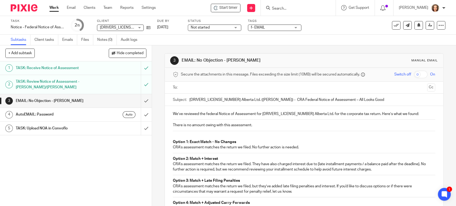
click at [169, 140] on div "We’ve reviewed the federal Notice of Assessment for [DRIVERS_LICENSE_NUMBER] Al…" at bounding box center [304, 207] width 278 height 203
click at [238, 139] on p at bounding box center [304, 136] width 262 height 5
click at [235, 141] on p "Option 1: Exact Match – No Changes" at bounding box center [304, 141] width 262 height 5
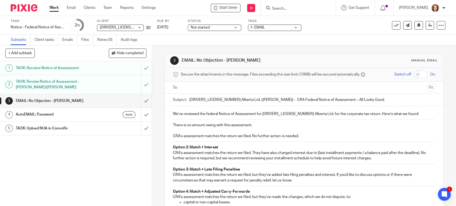
click at [170, 146] on div "We’ve reviewed the federal Notice of Assessment for [DRIVERS_LICENSE_NUMBER] Al…" at bounding box center [304, 201] width 278 height 191
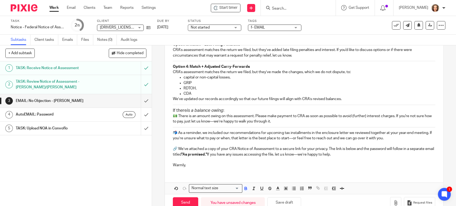
scroll to position [126, 0]
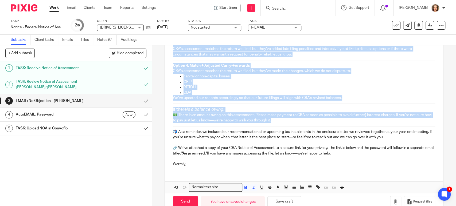
click at [282, 119] on p "💵 There is an amount owing on this assessment. Please make payment to CRA as so…" at bounding box center [304, 117] width 262 height 11
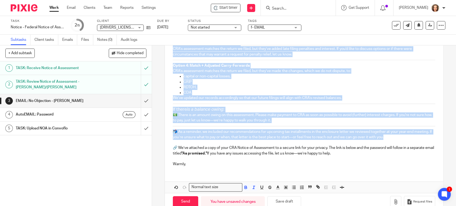
click at [408, 135] on p "📬 As a reminder, we included our recommendations for upcoming tax installments …" at bounding box center [304, 134] width 262 height 11
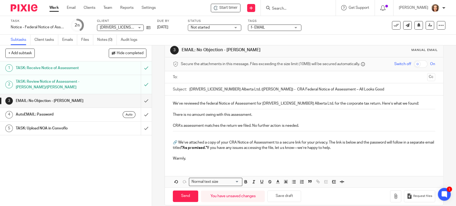
scroll to position [5, 0]
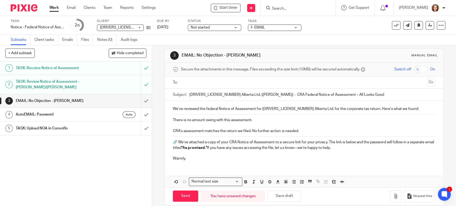
click at [267, 120] on p "There is no amount owing with this assessment." at bounding box center [304, 120] width 262 height 5
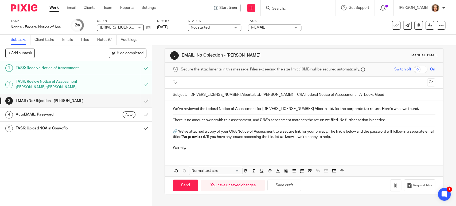
click at [340, 118] on p "There is no amount owing with this assessment, and CRA’s assessment matches the…" at bounding box center [304, 120] width 262 height 5
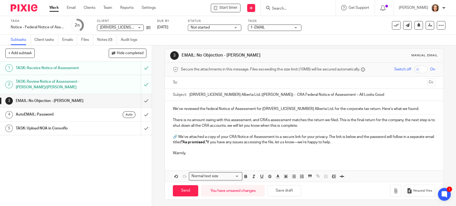
click at [392, 106] on div "We’ve reviewed the federal Notice of Assessment for [DRIVERS_LICENSE_NUMBER] Al…" at bounding box center [304, 130] width 278 height 59
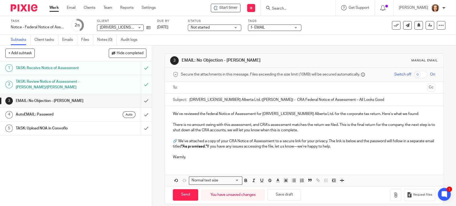
drag, startPoint x: 224, startPoint y: 100, endPoint x: 246, endPoint y: 99, distance: 21.1
click at [246, 99] on input "[DRIVERS_LICENSE_NUMBER] Alberta Ltd. ([PERSON_NAME]) - CRA Federal Notice of A…" at bounding box center [312, 100] width 246 height 12
type input "[DRIVERS_LICENSE_NUMBER] Alberta Ltd. - CRA Federal Notice of Assessment – All …"
click at [286, 193] on button "Save draft" at bounding box center [284, 194] width 34 height 11
click at [86, 83] on h1 "TASK: Review Notice of Assessment - [PERSON_NAME]/[PERSON_NAME]" at bounding box center [56, 85] width 80 height 14
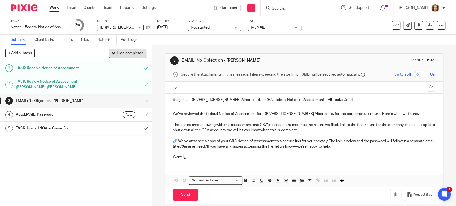
click at [131, 54] on span "Hide completed" at bounding box center [130, 53] width 27 height 4
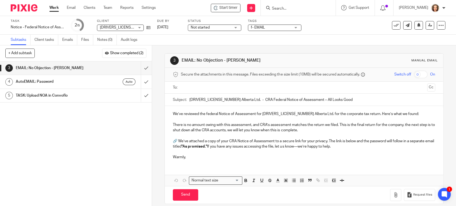
click at [234, 125] on p "There is no amount owing with this assessment, and CRA’s assessment matches the…" at bounding box center [304, 127] width 262 height 11
click at [426, 28] on link at bounding box center [430, 25] width 9 height 9
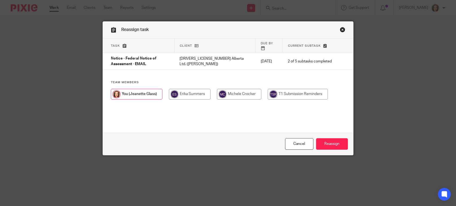
click at [227, 91] on input "radio" at bounding box center [239, 94] width 44 height 11
radio input "true"
click at [322, 145] on input "Reassign" at bounding box center [332, 143] width 32 height 11
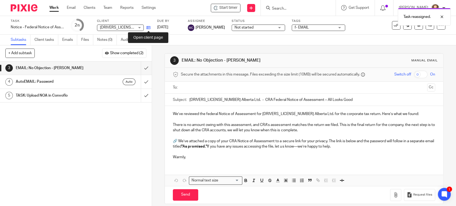
click at [148, 28] on icon at bounding box center [148, 28] width 4 height 4
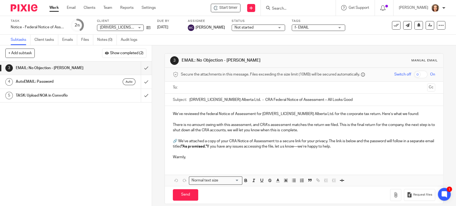
click at [235, 130] on p "There is no amount owing with this assessment, and CRA’s assessment matches the…" at bounding box center [304, 127] width 262 height 11
click at [372, 127] on p "There is no amount owing with this assessment, and CRA’s assessment matches the…" at bounding box center [304, 127] width 262 height 11
click at [404, 124] on p "There is no amount owing with this assessment, and CRA’s assessment matches the…" at bounding box center [304, 127] width 262 height 11
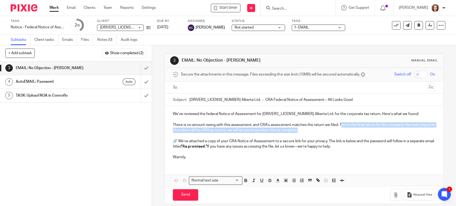
drag, startPoint x: 340, startPoint y: 123, endPoint x: 338, endPoint y: 132, distance: 9.0
click at [338, 132] on p "There is no amount owing with this assessment, and CRA’s assessment matches the…" at bounding box center [304, 127] width 262 height 11
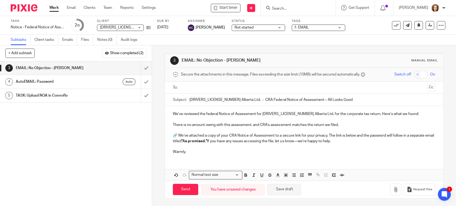
click at [282, 188] on button "Save draft" at bounding box center [284, 189] width 34 height 11
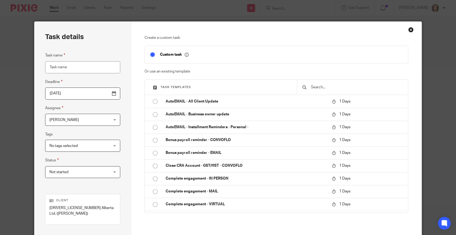
click at [327, 88] on input "text" at bounding box center [357, 87] width 92 height 6
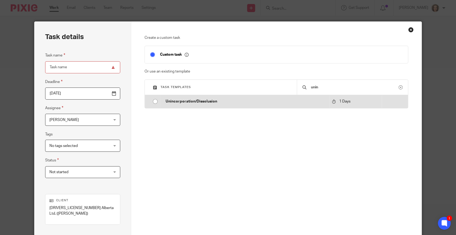
type input "unin"
click at [304, 99] on p "Unincorporation/Dissolusion" at bounding box center [246, 101] width 161 height 5
type input "[DATE]"
type input "Unincorporation/Dissolusion"
checkbox input "false"
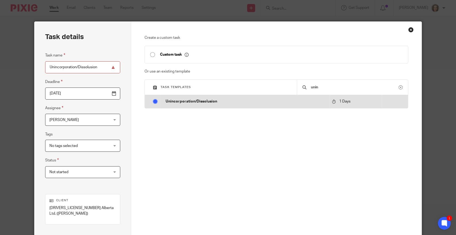
radio input "true"
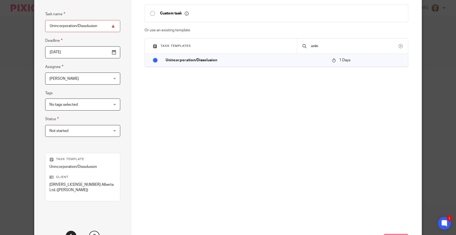
scroll to position [81, 0]
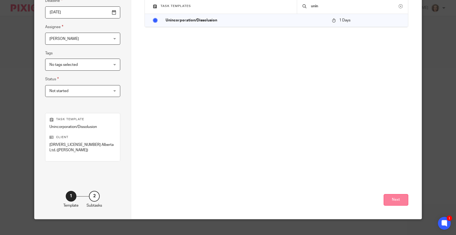
click at [399, 194] on button "Next" at bounding box center [396, 199] width 25 height 11
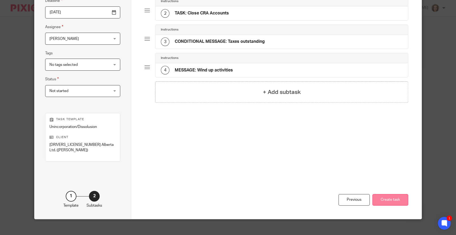
click at [388, 194] on button "Create task" at bounding box center [391, 199] width 36 height 11
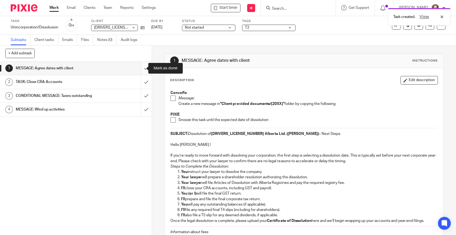
click at [141, 66] on input "submit" at bounding box center [76, 67] width 152 height 13
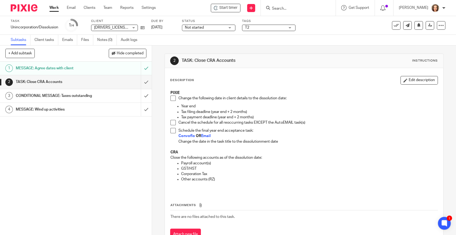
click at [172, 98] on span at bounding box center [172, 97] width 5 height 5
click at [172, 121] on span at bounding box center [172, 122] width 5 height 5
click at [171, 133] on span at bounding box center [172, 130] width 5 height 5
drag, startPoint x: 140, startPoint y: 98, endPoint x: 215, endPoint y: 104, distance: 75.1
click at [214, 104] on div "+ Add subtask Hide completed Cancel + Add 1 MESSAGE: Agree dates with client 2 …" at bounding box center [228, 139] width 456 height 189
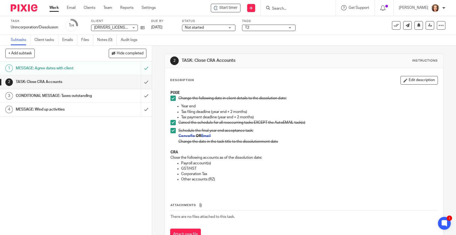
click at [170, 98] on span at bounding box center [172, 97] width 5 height 5
click at [170, 121] on span at bounding box center [172, 122] width 5 height 5
drag, startPoint x: 168, startPoint y: 130, endPoint x: 172, endPoint y: 129, distance: 3.9
click at [168, 130] on div "PIXIE Change the following date in client details to the dissolution date: Year…" at bounding box center [304, 139] width 272 height 104
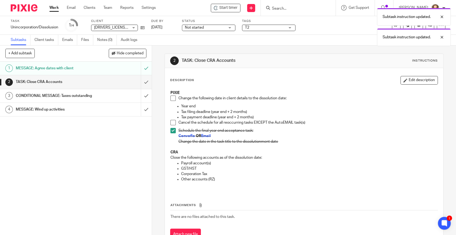
click at [172, 129] on span at bounding box center [172, 130] width 5 height 5
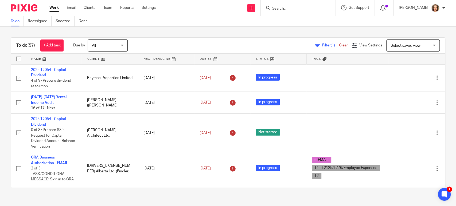
click at [393, 44] on span "Select saved view" at bounding box center [406, 46] width 30 height 4
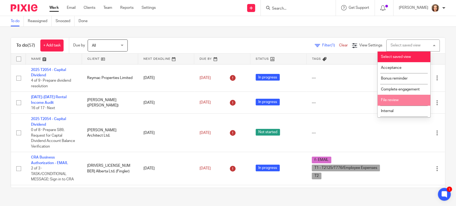
click at [398, 97] on li "File review" at bounding box center [404, 100] width 53 height 11
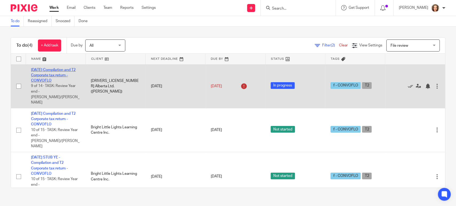
click at [58, 69] on link "[DATE] Compilation and T2 Corporate tax return - CONVOFLO" at bounding box center [53, 75] width 45 height 15
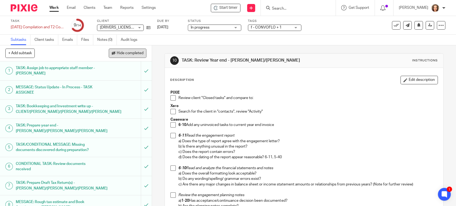
click at [125, 54] on span "Hide completed" at bounding box center [130, 53] width 27 height 4
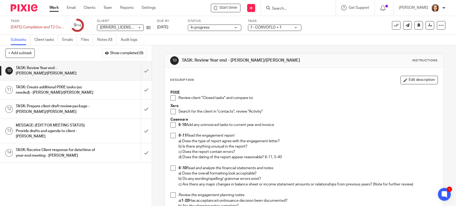
click at [171, 98] on span at bounding box center [172, 97] width 5 height 5
click at [171, 113] on span at bounding box center [172, 111] width 5 height 5
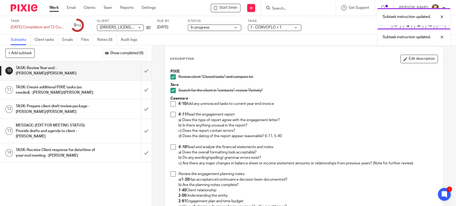
scroll to position [22, 0]
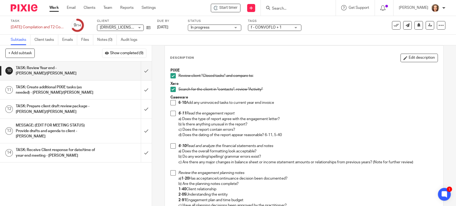
click at [172, 102] on span at bounding box center [172, 102] width 5 height 5
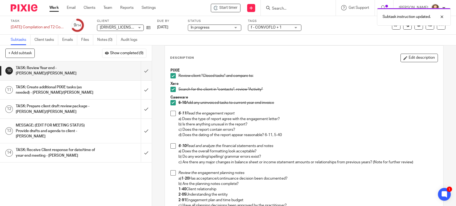
click at [172, 114] on span at bounding box center [172, 113] width 5 height 5
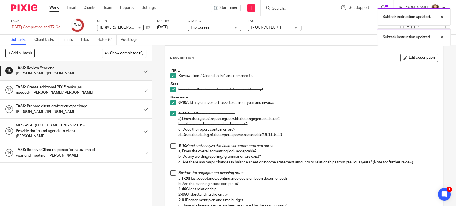
click at [172, 145] on span at bounding box center [172, 145] width 5 height 5
click at [172, 173] on span at bounding box center [172, 172] width 5 height 5
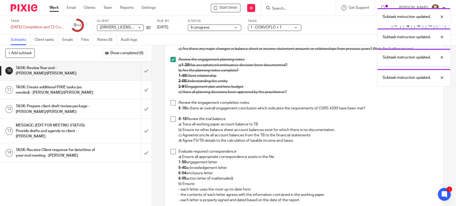
scroll to position [171, 0]
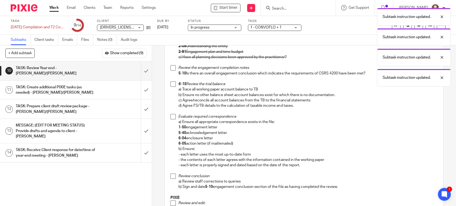
click at [172, 64] on li "Review the engagement planning notes a) 1-20 Has acceptance/continuance decisio…" at bounding box center [303, 43] width 267 height 43
click at [171, 67] on span at bounding box center [172, 67] width 5 height 5
click at [171, 84] on span at bounding box center [172, 84] width 5 height 5
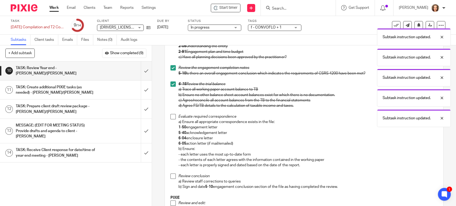
click at [172, 118] on span at bounding box center [172, 116] width 5 height 5
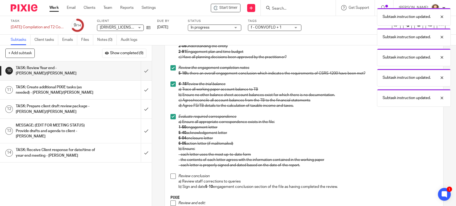
click at [171, 179] on li "Review conclusion a) Review staff corrections to queries b) Sign and date 5-10 …" at bounding box center [303, 182] width 267 height 16
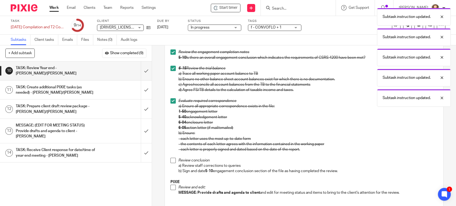
scroll to position [245, 0]
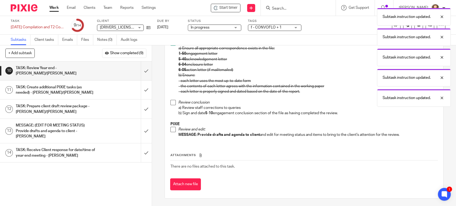
click at [171, 103] on span at bounding box center [172, 102] width 5 height 5
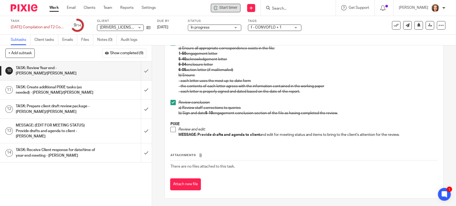
click at [227, 8] on span "Start timer" at bounding box center [228, 8] width 18 height 6
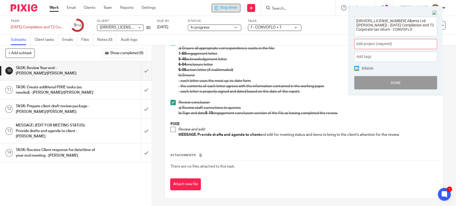
drag, startPoint x: 384, startPoint y: 30, endPoint x: 324, endPoint y: 2, distance: 66.8
click at [324, 5] on body "Work Email Clients Team Reports Settings Work Email Clients Team Reports Settin…" at bounding box center [228, 103] width 456 height 206
click at [394, 42] on span "Add project (required) :" at bounding box center [389, 44] width 67 height 6
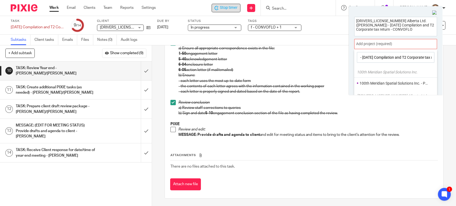
scroll to position [0, 102]
type input "1401022 Alberta Ltd. (Greg Chase) - 2025-05-31 Compilation and T2 Corporate tax…"
click at [430, 13] on div "1401022 Alberta Ltd. (Greg Chase) - 2025-05-31 Compilation and T2 Corporate tax…" at bounding box center [396, 50] width 94 height 89
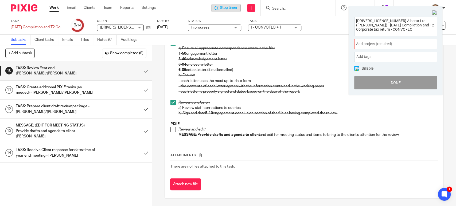
click at [172, 128] on span at bounding box center [172, 129] width 5 height 5
click at [139, 68] on input "submit" at bounding box center [76, 70] width 152 height 19
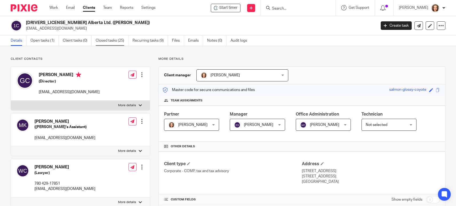
click at [109, 41] on link "Closed tasks (25)" at bounding box center [112, 41] width 33 height 10
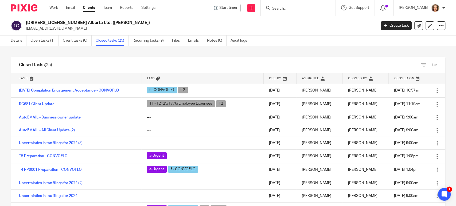
click at [203, 51] on div "Filter tasks Only show tasks matching all of these conditions 1 Task name Is Is…" at bounding box center [228, 126] width 456 height 160
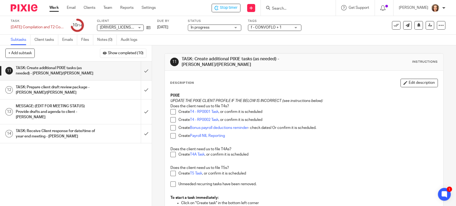
click at [172, 112] on span at bounding box center [172, 111] width 5 height 5
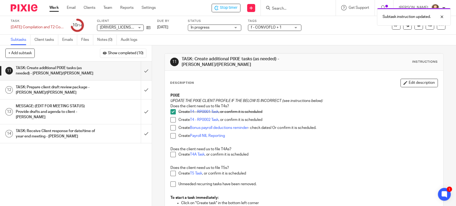
click at [170, 173] on span at bounding box center [172, 173] width 5 height 5
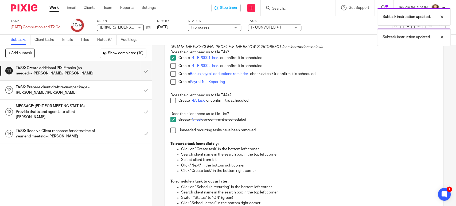
scroll to position [59, 0]
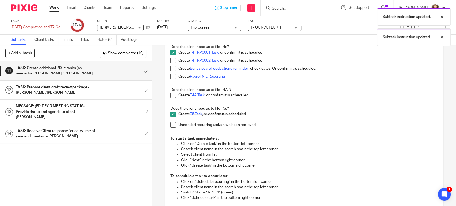
click at [171, 125] on span at bounding box center [172, 124] width 5 height 5
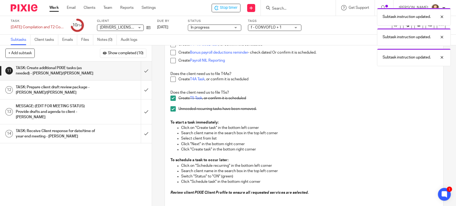
scroll to position [133, 0]
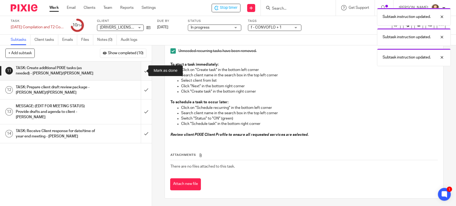
click at [139, 68] on input "submit" at bounding box center [76, 70] width 152 height 19
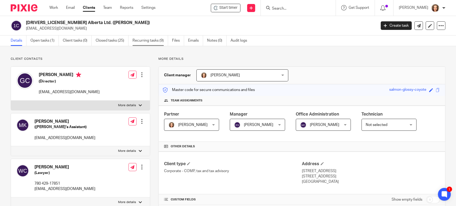
click at [146, 38] on link "Recurring tasks (9)" at bounding box center [151, 41] width 36 height 10
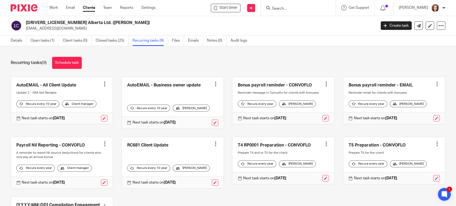
click at [435, 84] on div at bounding box center [437, 84] width 5 height 5
click at [407, 117] on span "Cancel schedule" at bounding box center [408, 118] width 28 height 4
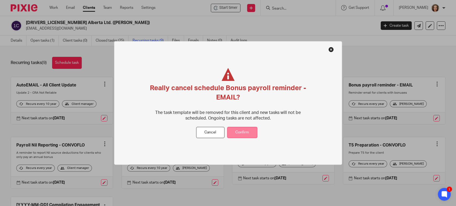
click at [245, 133] on button "Confirm" at bounding box center [242, 132] width 30 height 11
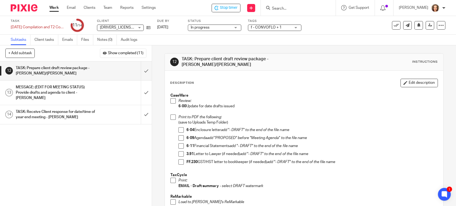
click at [170, 98] on span at bounding box center [172, 100] width 5 height 5
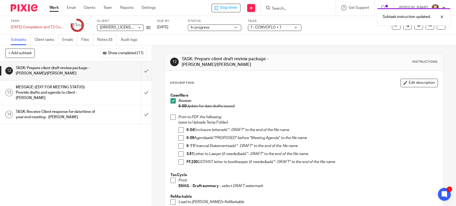
click at [205, 128] on p "6-04 Enclosure letter add "- DRAFT" to the end of the file name" at bounding box center [312, 129] width 251 height 5
click at [179, 127] on span at bounding box center [181, 129] width 5 height 5
click at [180, 135] on span at bounding box center [181, 137] width 5 height 5
click at [180, 143] on span at bounding box center [181, 145] width 5 height 5
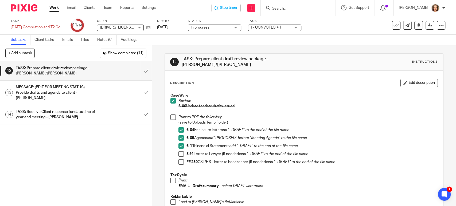
click at [180, 152] on span at bounding box center [181, 154] width 5 height 5
click at [171, 115] on span at bounding box center [172, 117] width 5 height 5
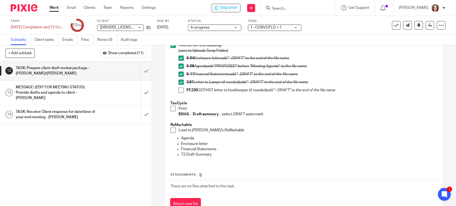
scroll to position [82, 0]
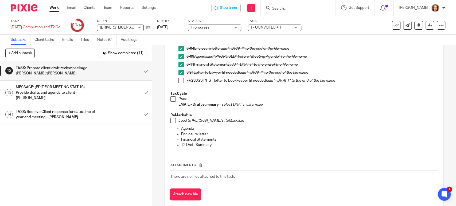
drag, startPoint x: 172, startPoint y: 97, endPoint x: 193, endPoint y: 98, distance: 22.0
click at [172, 97] on span at bounding box center [172, 98] width 5 height 5
click at [171, 118] on span at bounding box center [172, 120] width 5 height 5
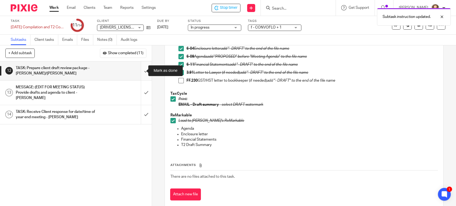
click at [140, 71] on input "submit" at bounding box center [76, 70] width 152 height 19
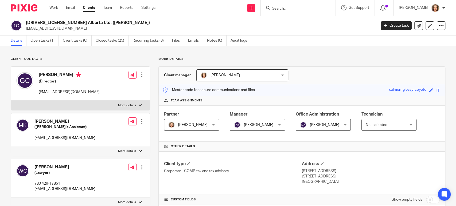
scroll to position [126, 0]
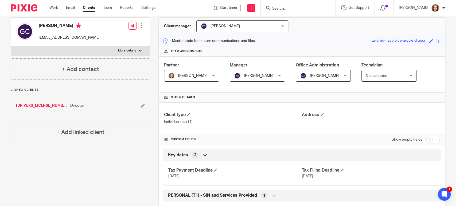
scroll to position [84, 0]
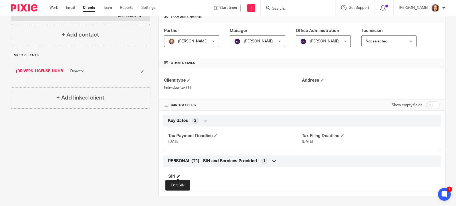
click at [177, 175] on span at bounding box center [178, 176] width 3 height 3
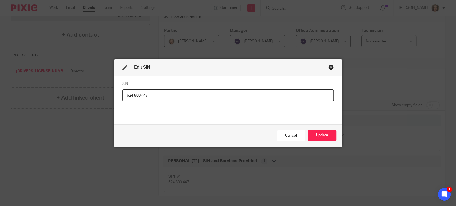
click at [132, 95] on input "624 800 447" at bounding box center [228, 96] width 212 height 12
type input "624800447"
click at [323, 136] on button "Update" at bounding box center [322, 135] width 29 height 11
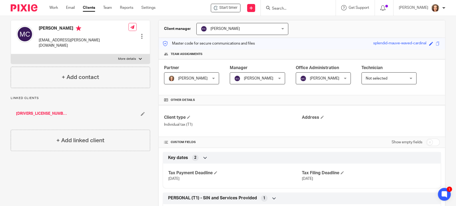
scroll to position [84, 0]
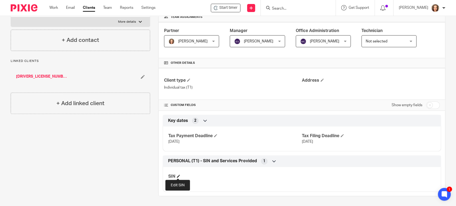
click at [177, 175] on span at bounding box center [178, 176] width 3 height 3
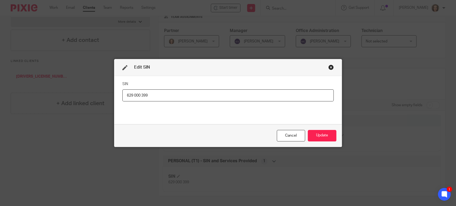
click at [131, 95] on input "629 000 399" at bounding box center [228, 96] width 212 height 12
type input "629000399"
click at [321, 133] on button "Update" at bounding box center [322, 135] width 29 height 11
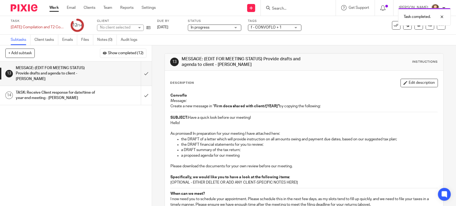
click at [225, 93] on p "Convoflo" at bounding box center [303, 95] width 267 height 5
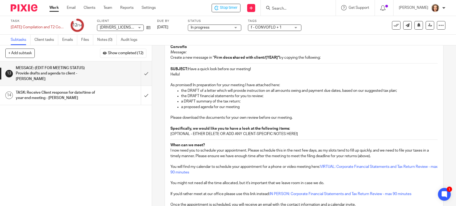
scroll to position [30, 0]
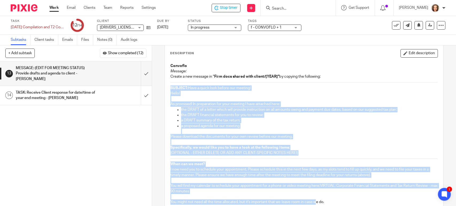
drag, startPoint x: 168, startPoint y: 87, endPoint x: 317, endPoint y: 199, distance: 185.7
click at [316, 200] on div "Convoflo Message: Create a new message in " Firm docs shared with client/[YEAR]…" at bounding box center [304, 173] width 272 height 225
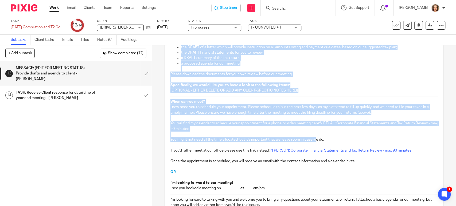
scroll to position [173, 0]
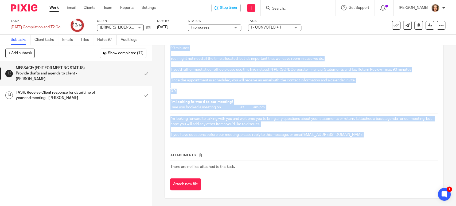
click at [359, 134] on p "If you have questions before our meeting, please reply to this message, or emai…" at bounding box center [303, 134] width 267 height 5
copy div "SUBJECT: Have a quick look before our meeting! Hello! As promised! In preparati…"
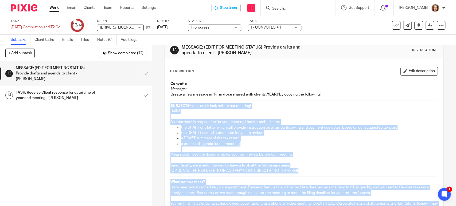
scroll to position [0, 0]
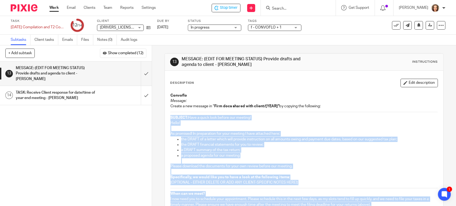
click at [227, 115] on p "SUBJECT: Have a quick look before our meeting!" at bounding box center [303, 117] width 267 height 5
click at [253, 118] on p "SUBJECT: Have a quick look before our meeting!" at bounding box center [303, 117] width 267 height 5
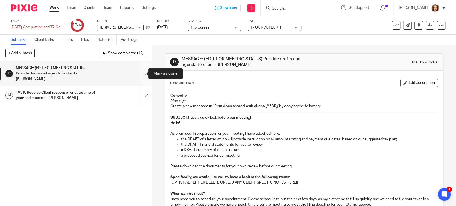
click at [141, 72] on input "submit" at bounding box center [76, 73] width 152 height 24
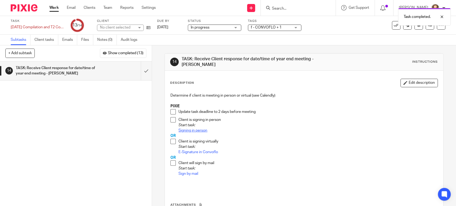
click at [197, 130] on link "Signing in person" at bounding box center [193, 131] width 29 height 4
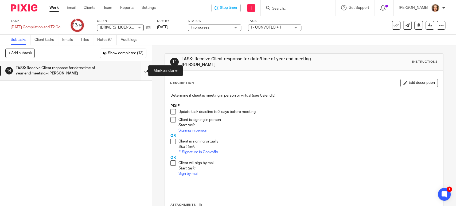
click at [141, 68] on input "submit" at bounding box center [76, 70] width 152 height 19
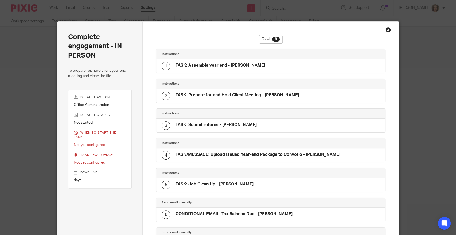
scroll to position [99, 0]
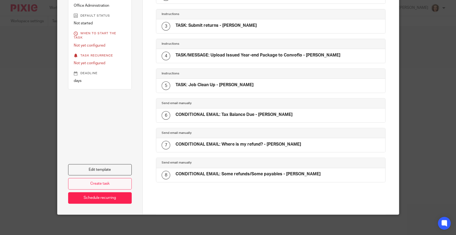
click at [104, 182] on link "Create task" at bounding box center [100, 183] width 64 height 11
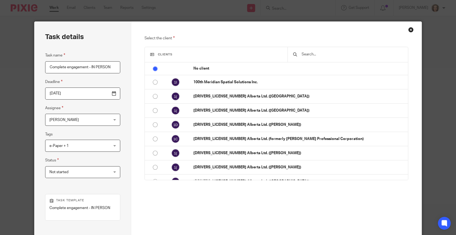
drag, startPoint x: 322, startPoint y: 51, endPoint x: 323, endPoint y: 53, distance: 2.9
click at [323, 51] on div at bounding box center [348, 54] width 121 height 15
click at [324, 56] on input "text" at bounding box center [352, 54] width 102 height 6
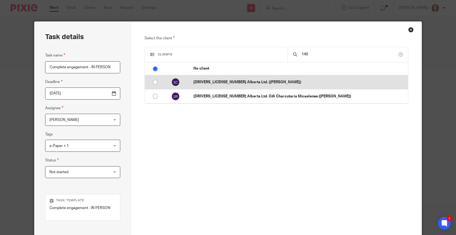
type input "140"
click at [245, 79] on td "[DRIVERS_LICENSE_NUMBER] Alberta Ltd. ([PERSON_NAME])" at bounding box center [298, 82] width 220 height 14
radio input "false"
radio input "true"
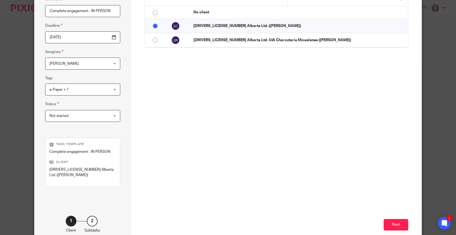
scroll to position [81, 0]
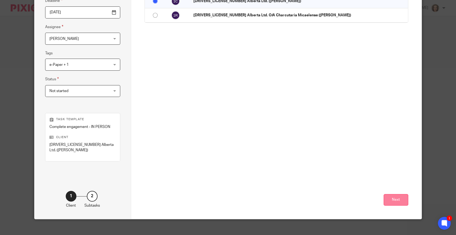
click at [390, 194] on button "Next" at bounding box center [396, 199] width 25 height 11
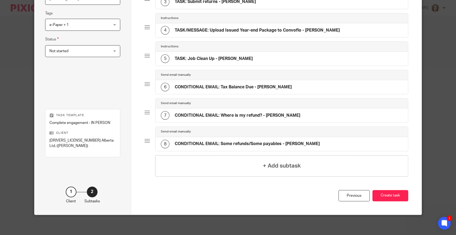
scroll to position [121, 0]
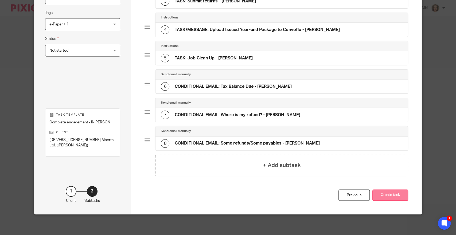
click at [395, 197] on button "Create task" at bounding box center [391, 194] width 36 height 11
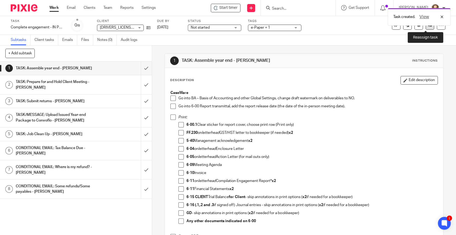
click at [428, 27] on icon at bounding box center [430, 25] width 4 height 4
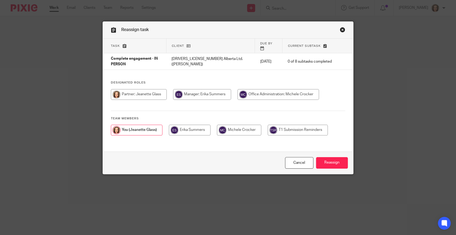
click at [260, 89] on input "radio" at bounding box center [279, 94] width 82 height 11
radio input "true"
click at [327, 163] on input "Reassign" at bounding box center [332, 162] width 32 height 11
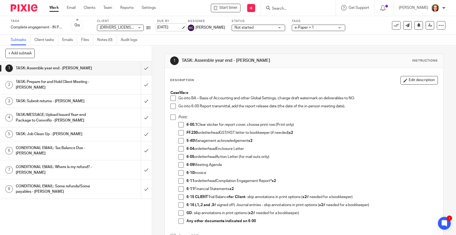
click at [170, 30] on link "[DATE]" at bounding box center [169, 28] width 24 height 6
click at [169, 27] on link "[DATE]" at bounding box center [169, 28] width 24 height 6
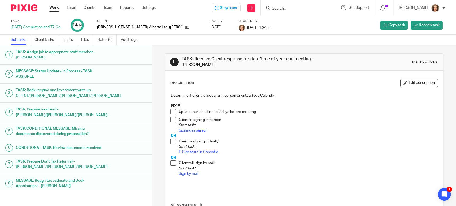
click at [53, 9] on link "Work" at bounding box center [53, 7] width 9 height 5
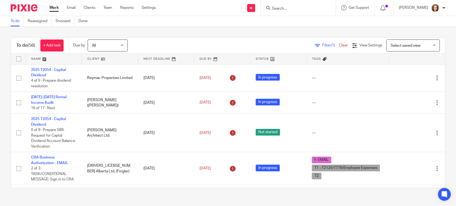
click at [394, 47] on span "Select saved view" at bounding box center [406, 46] width 30 height 4
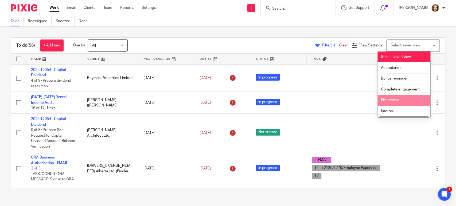
scroll to position [21, 0]
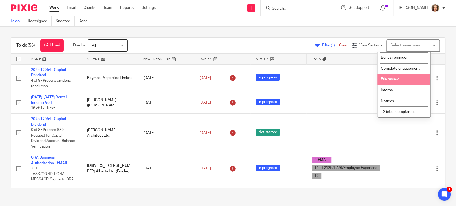
click at [389, 81] on span "File review" at bounding box center [390, 79] width 18 height 4
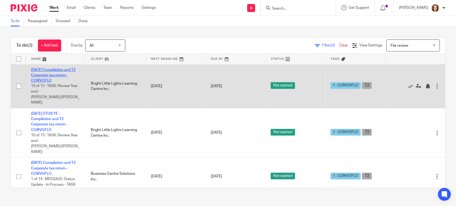
click at [65, 70] on link "[DATE] Compilation and T2 Corporate tax return - CONVOFLO" at bounding box center [53, 75] width 45 height 15
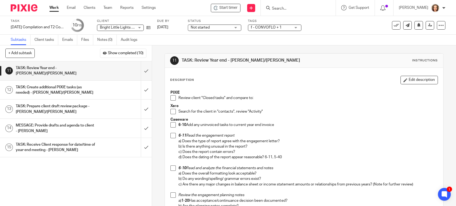
click at [185, 11] on div "Start timer Send new email Create task Add client Get Support Contact Support H…" at bounding box center [310, 8] width 292 height 16
click at [179, 8] on div "Start timer Send new email Create task Add client Get Support Contact Support H…" at bounding box center [310, 8] width 292 height 16
